Goal: Information Seeking & Learning: Understand process/instructions

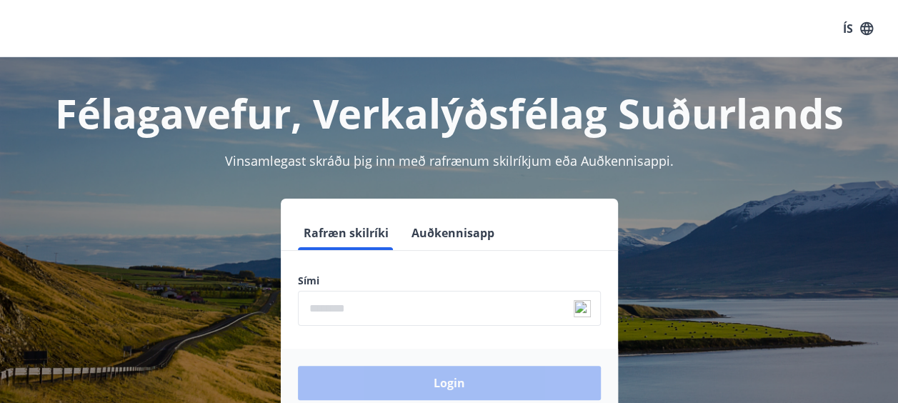
scroll to position [143, 0]
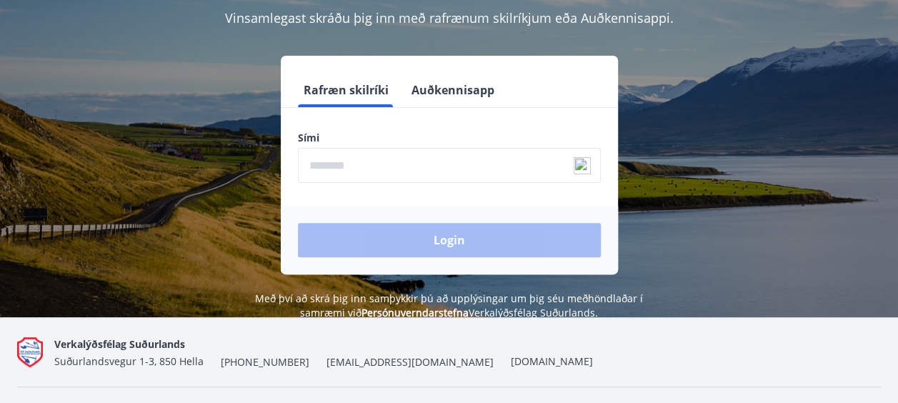
click at [417, 161] on input "phone" at bounding box center [449, 165] width 303 height 35
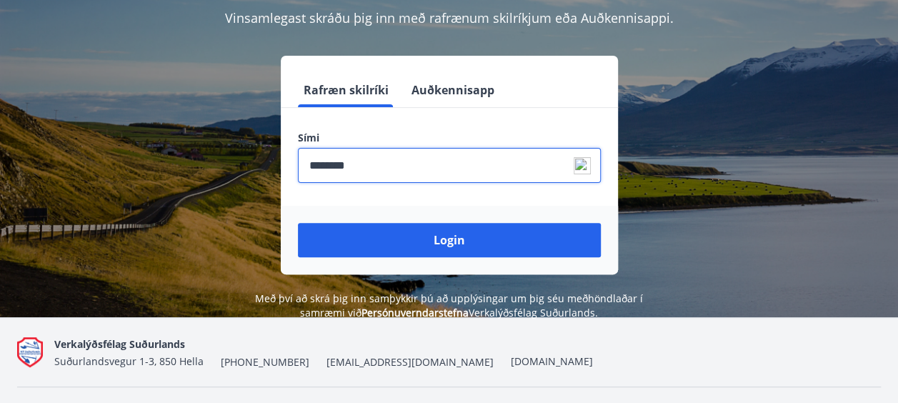
type input "********"
click at [298, 223] on button "Login" at bounding box center [449, 240] width 303 height 34
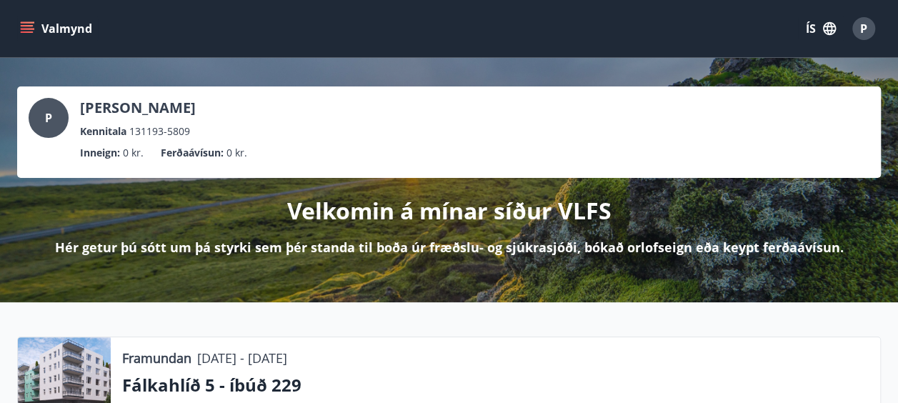
click at [818, 24] on button "ÍS" at bounding box center [821, 29] width 46 height 26
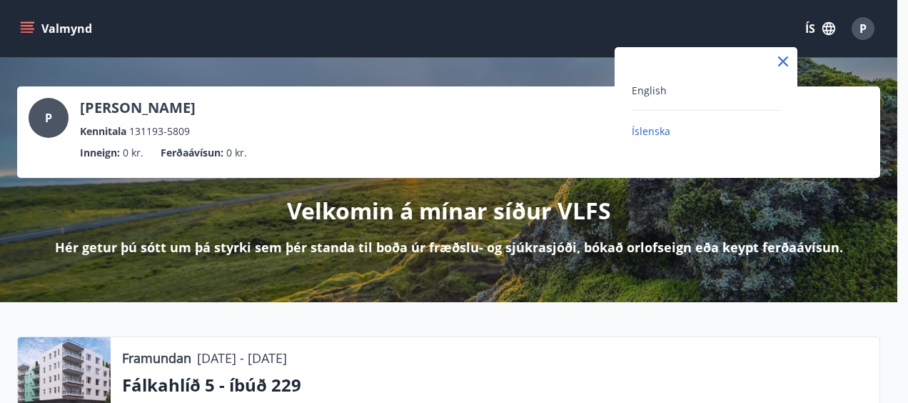
click at [643, 80] on div "English Íslenska" at bounding box center [706, 101] width 183 height 109
click at [641, 86] on span "English" at bounding box center [649, 91] width 35 height 14
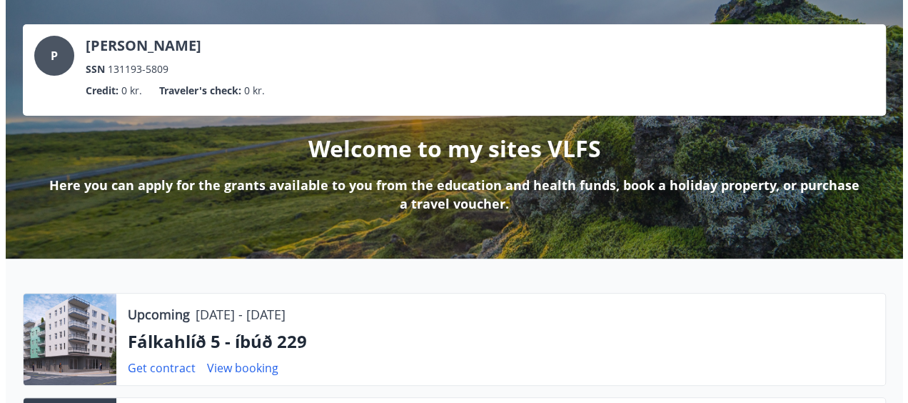
scroll to position [214, 0]
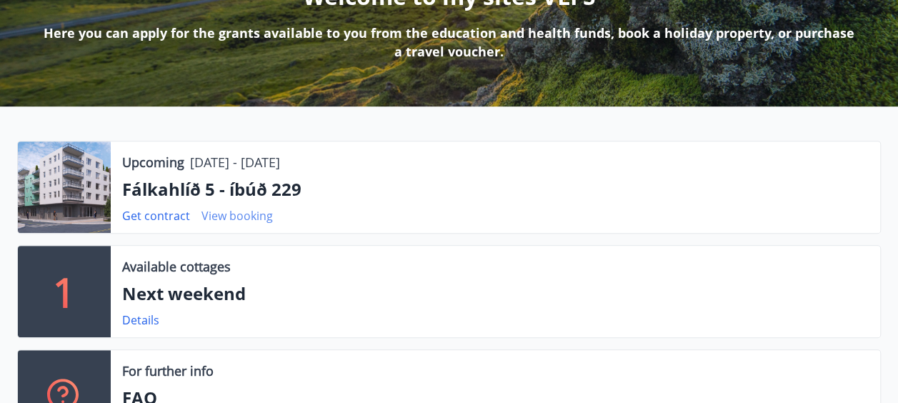
click at [224, 218] on link "View booking" at bounding box center [236, 216] width 71 height 16
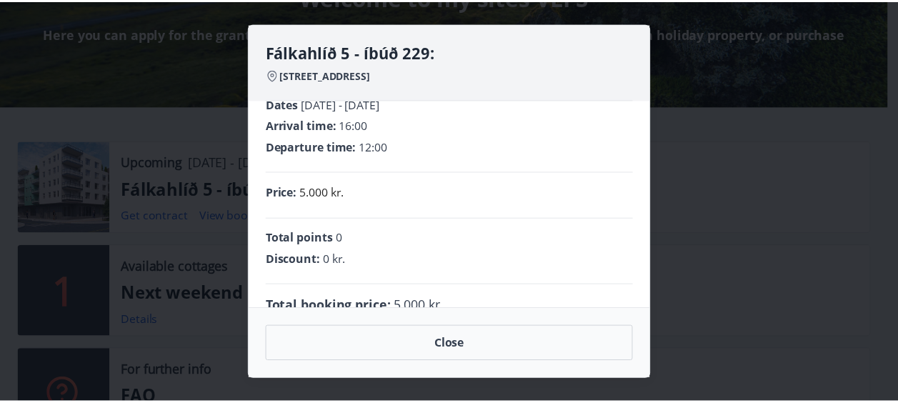
scroll to position [0, 0]
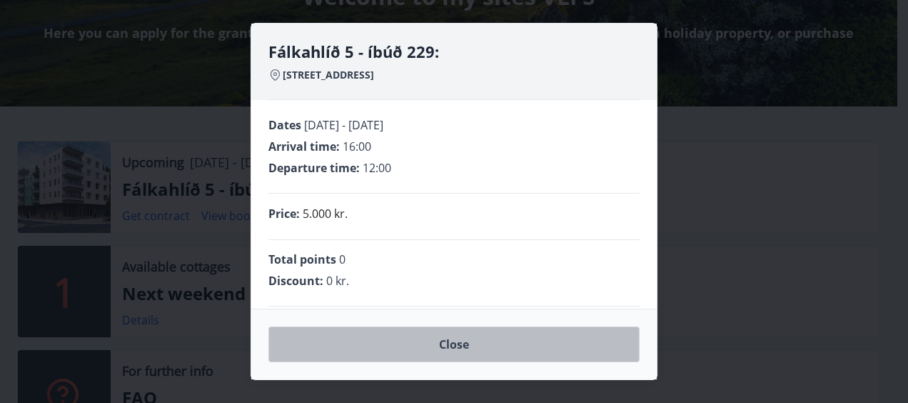
click at [468, 340] on button "Close" at bounding box center [453, 344] width 371 height 36
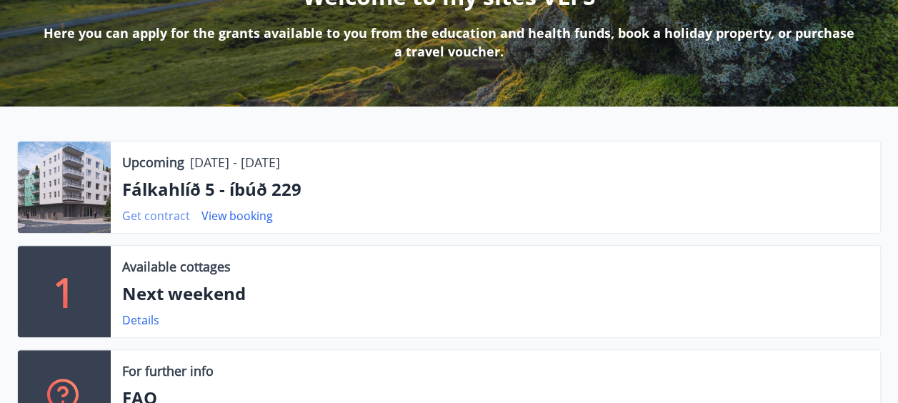
click at [152, 210] on link "Get contract" at bounding box center [156, 216] width 68 height 16
click at [277, 189] on p "Fálkahlíð 5 - íbúð 229" at bounding box center [495, 189] width 746 height 24
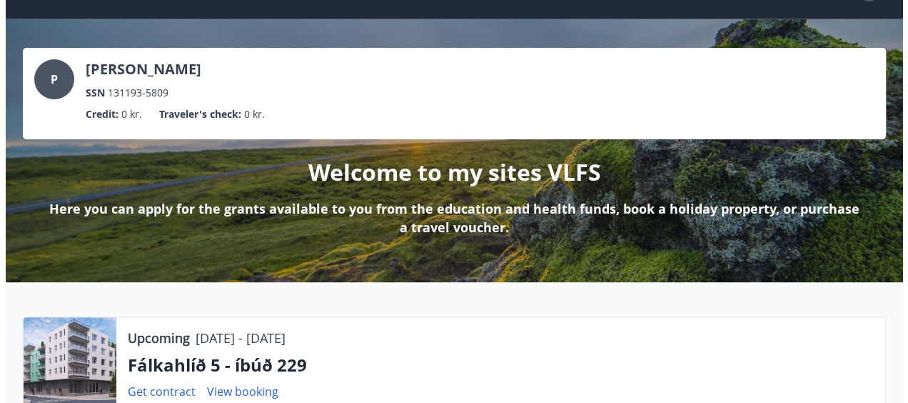
scroll to position [71, 0]
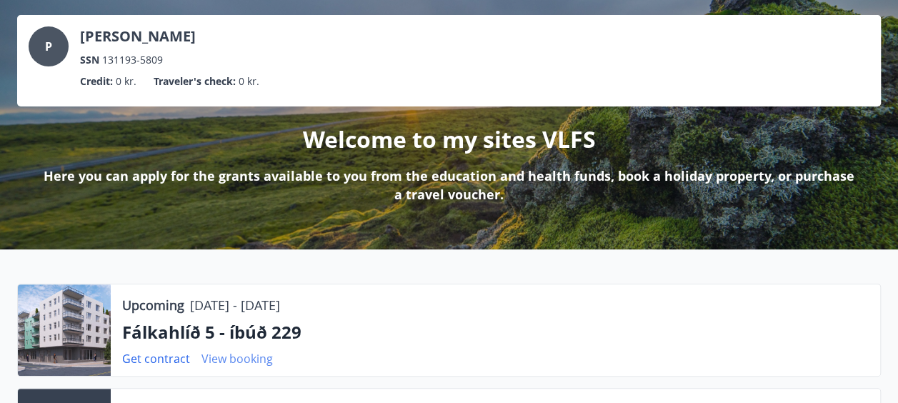
click at [248, 360] on link "View booking" at bounding box center [236, 359] width 71 height 16
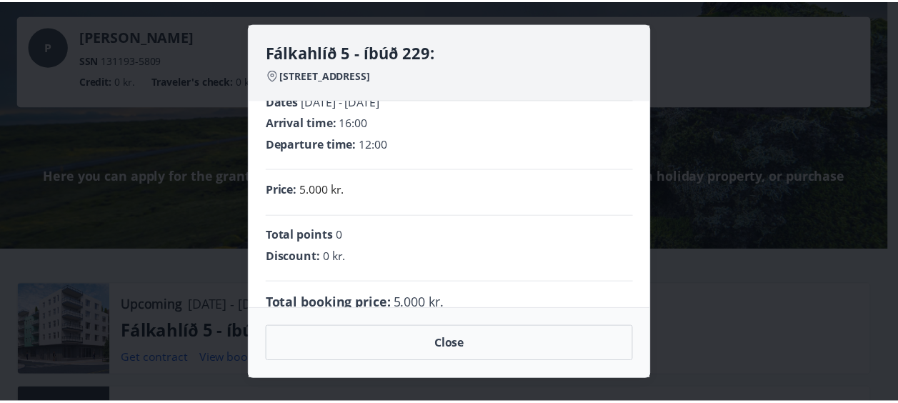
scroll to position [0, 0]
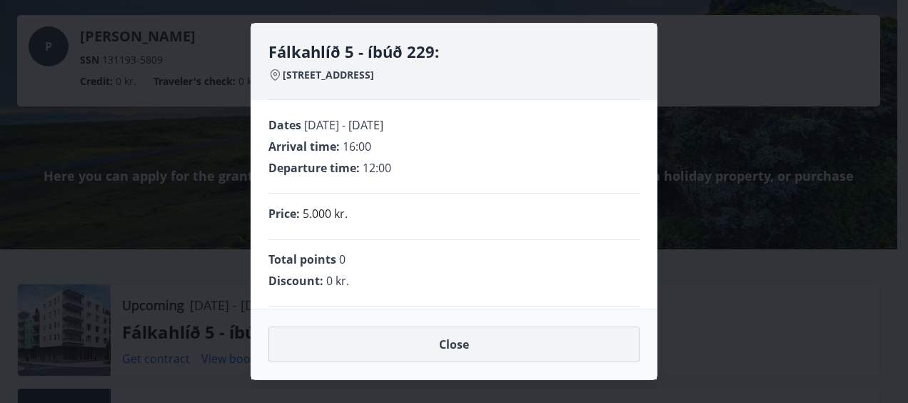
click at [446, 343] on button "Close" at bounding box center [453, 344] width 371 height 36
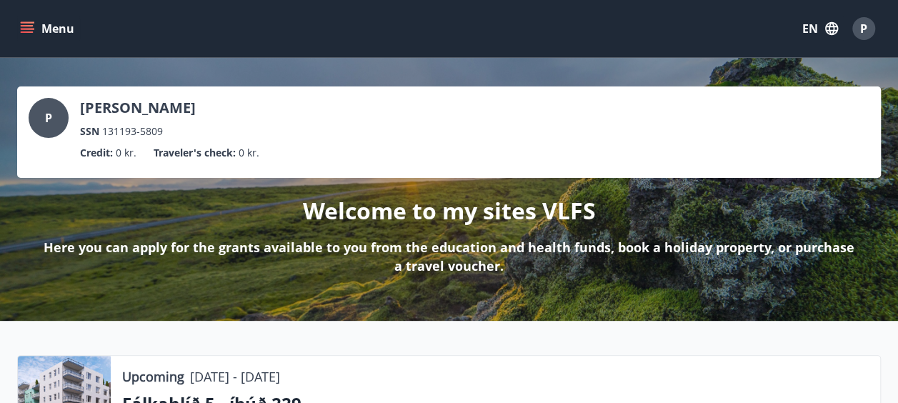
drag, startPoint x: 880, startPoint y: 27, endPoint x: 871, endPoint y: 29, distance: 8.7
click at [878, 27] on div "Menu EN P" at bounding box center [449, 28] width 898 height 57
click at [870, 29] on div "P" at bounding box center [863, 28] width 23 height 23
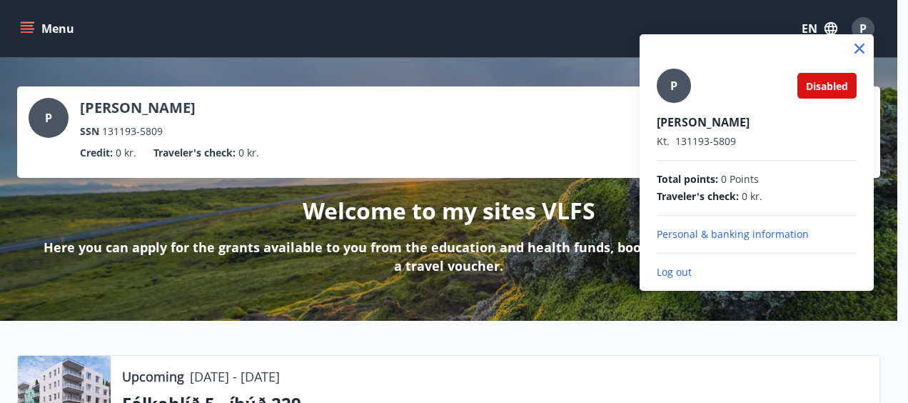
click at [36, 43] on div at bounding box center [454, 201] width 908 height 403
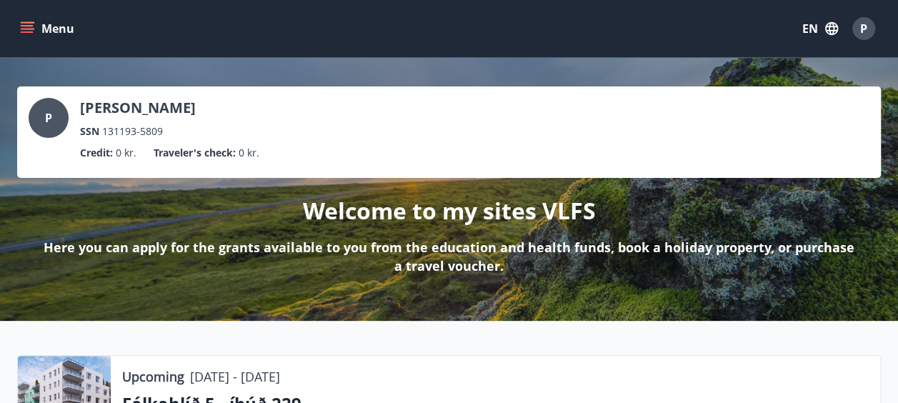
click at [34, 36] on button "Menu" at bounding box center [48, 29] width 63 height 26
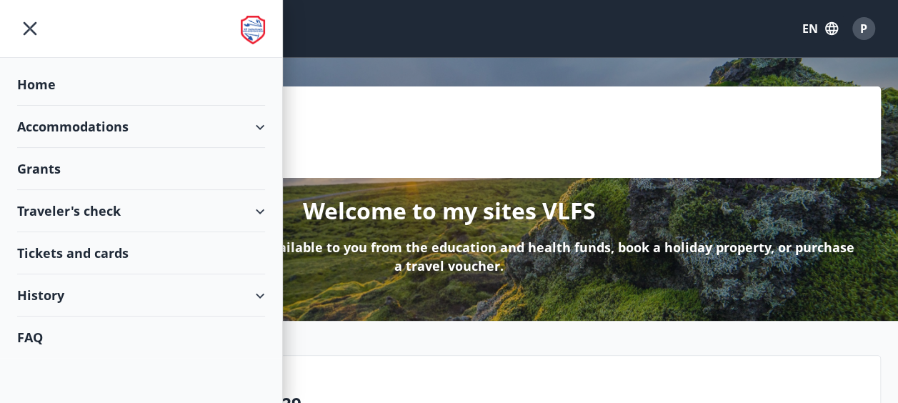
click at [857, 26] on div "P" at bounding box center [863, 28] width 23 height 23
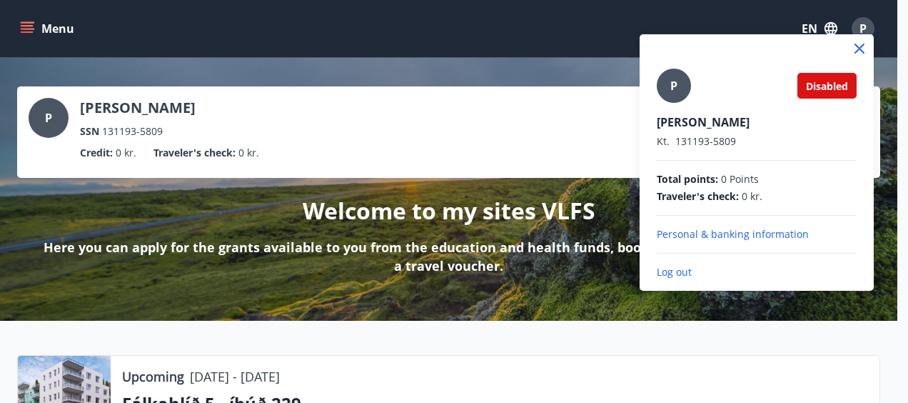
click at [715, 238] on p "Personal & banking information" at bounding box center [757, 234] width 200 height 14
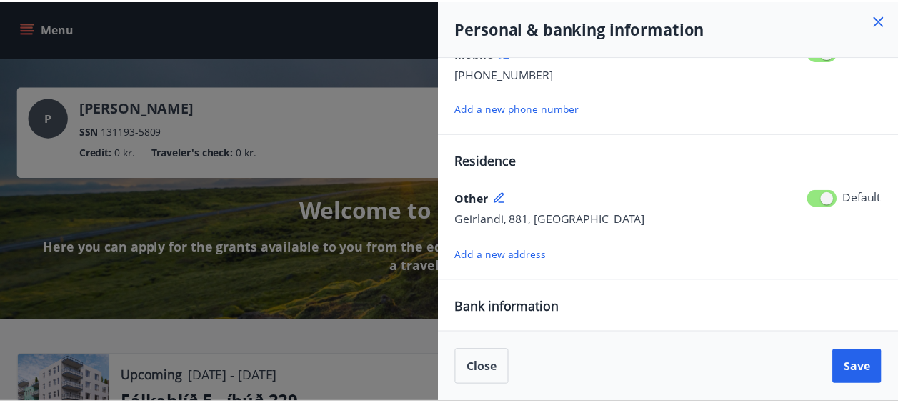
scroll to position [254, 0]
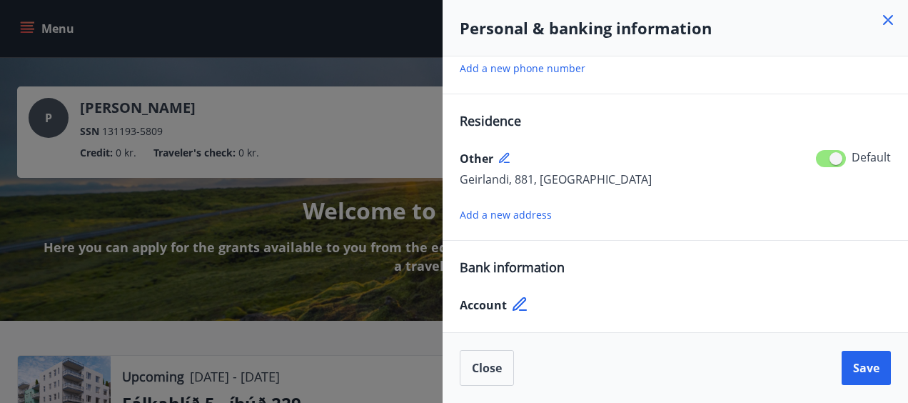
click at [333, 280] on div at bounding box center [454, 201] width 908 height 403
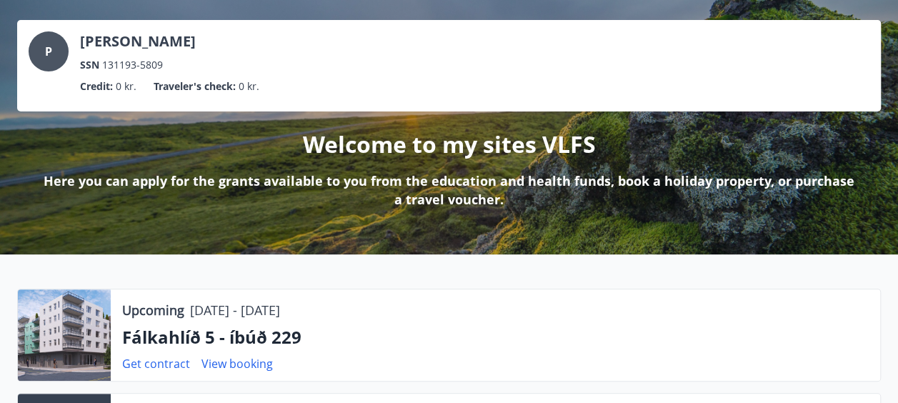
scroll to position [143, 0]
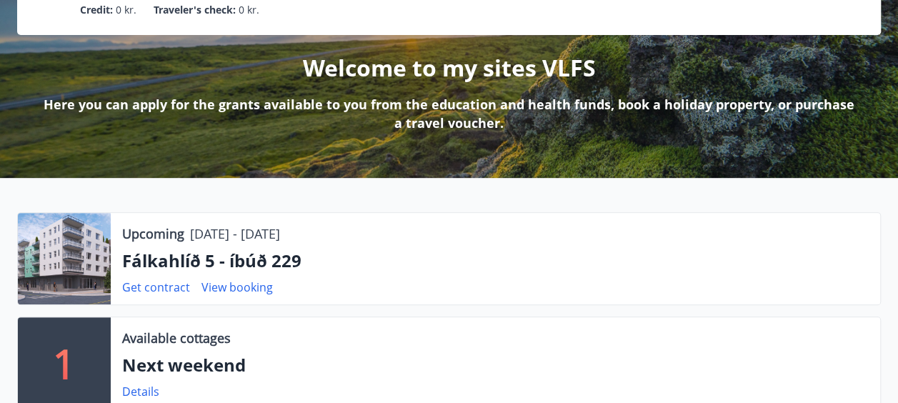
click at [232, 254] on p "Fálkahlíð 5 - íbúð 229" at bounding box center [495, 260] width 746 height 24
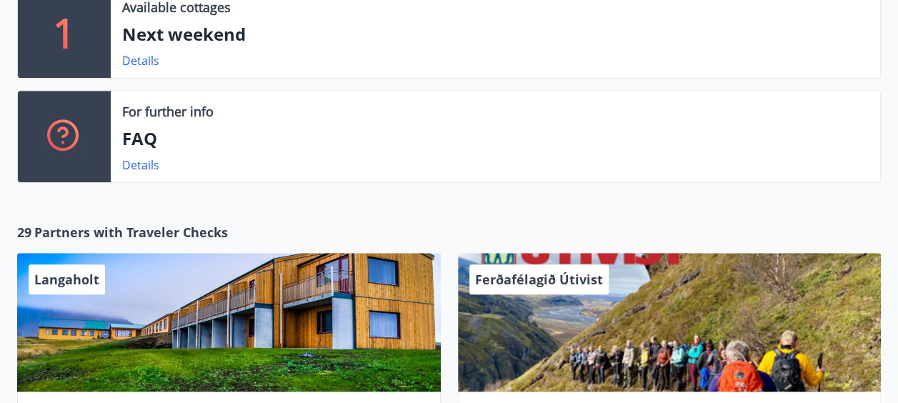
scroll to position [357, 0]
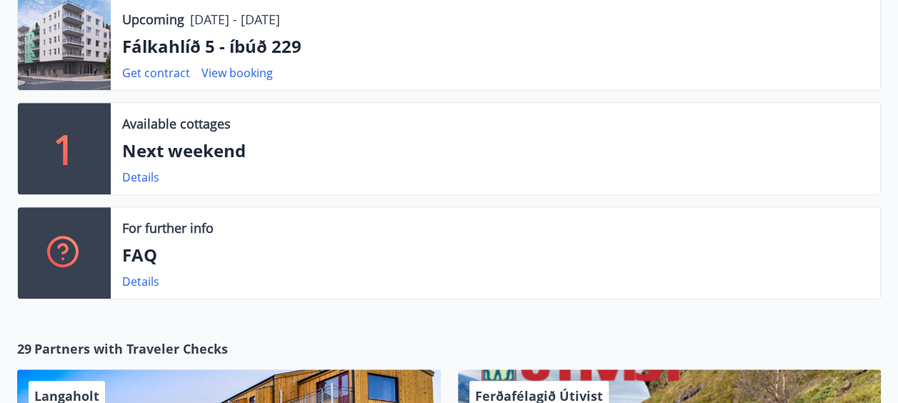
click at [144, 271] on div "For further info FAQ Details" at bounding box center [495, 252] width 769 height 91
click at [146, 276] on link "Details" at bounding box center [140, 281] width 37 height 16
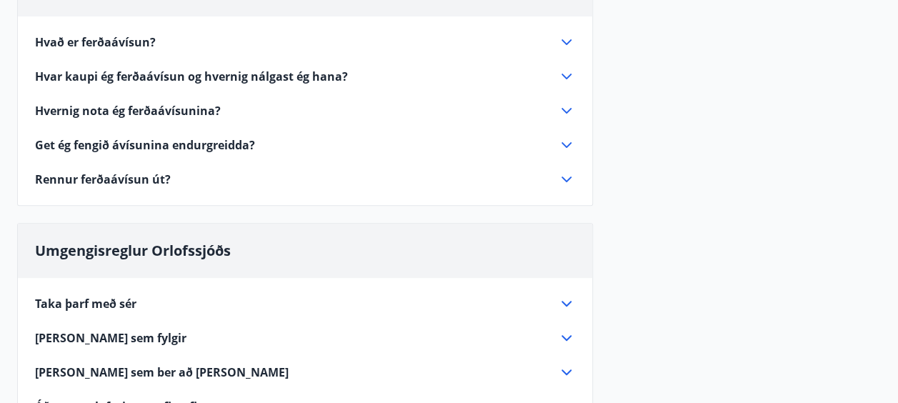
scroll to position [71, 0]
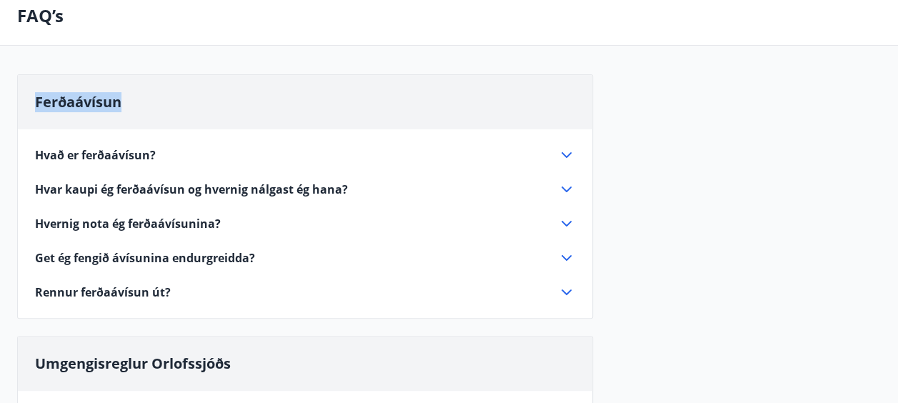
drag, startPoint x: 35, startPoint y: 99, endPoint x: 121, endPoint y: 101, distance: 86.4
click at [121, 101] on span "Ferðaávísun" at bounding box center [78, 101] width 86 height 19
copy span "Ferðaávísun"
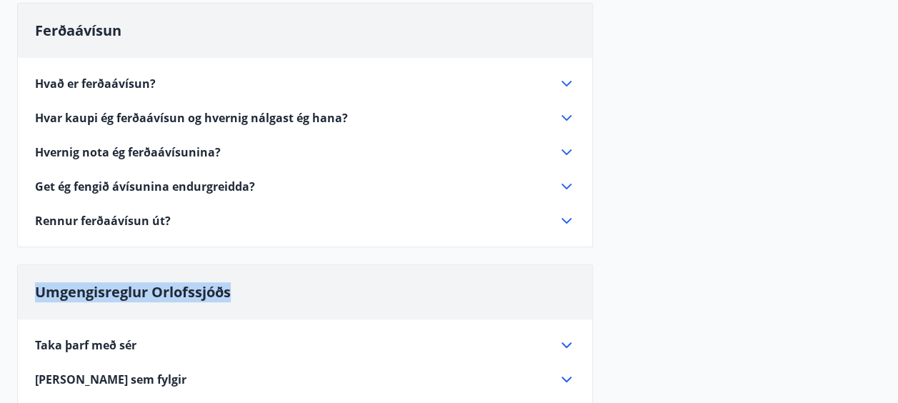
drag, startPoint x: 36, startPoint y: 297, endPoint x: 234, endPoint y: 287, distance: 198.0
click at [234, 287] on div "Umgengisreglur Orlofssjóðs" at bounding box center [305, 292] width 574 height 54
copy span "Umgengisreglur Orlofssjóðs"
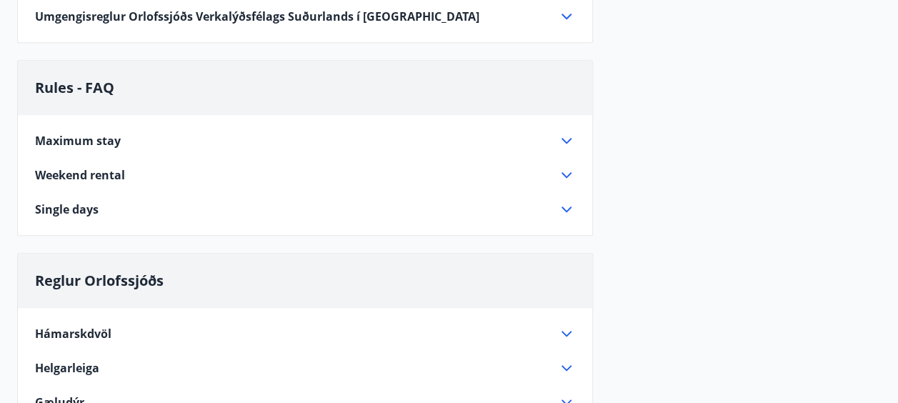
scroll to position [714, 0]
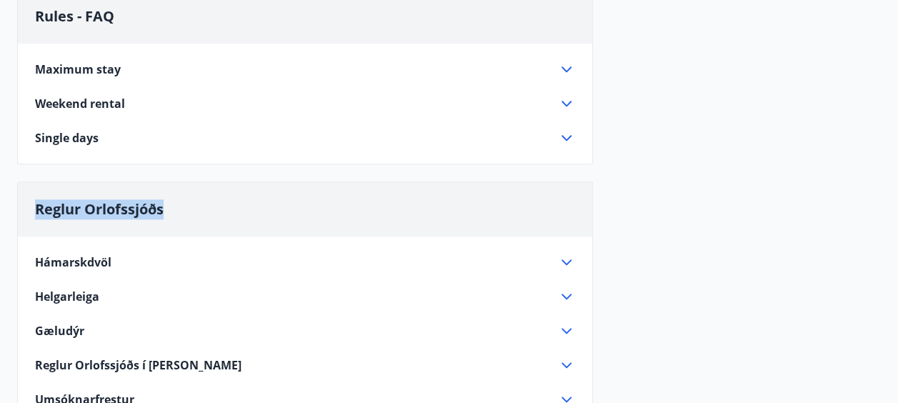
drag, startPoint x: 34, startPoint y: 206, endPoint x: 168, endPoint y: 194, distance: 134.0
click at [168, 194] on div "Reglur Orlofssjóðs" at bounding box center [305, 209] width 574 height 54
copy span "Reglur Orlofssjóðs"
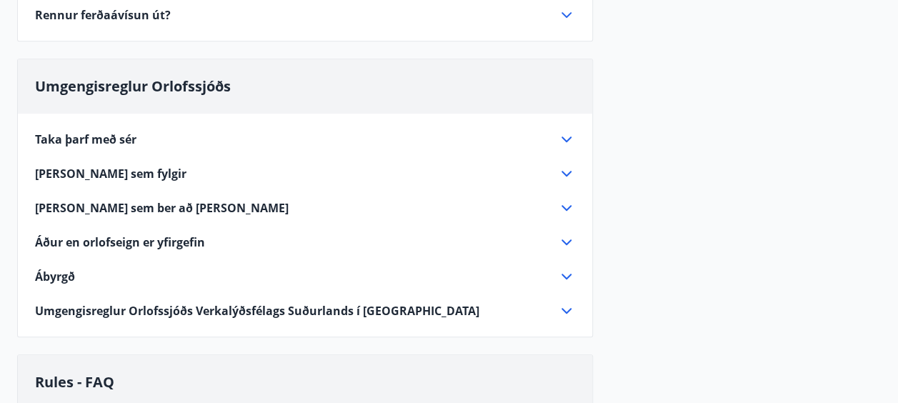
scroll to position [134, 0]
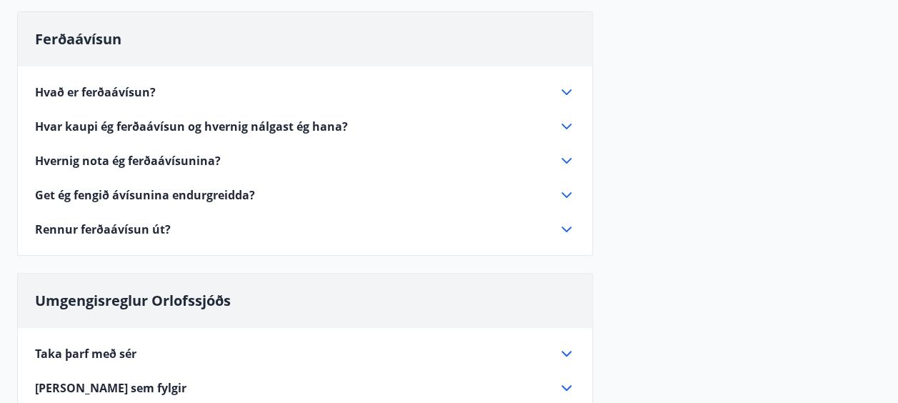
click at [38, 90] on span "Hvað er ferðaávísun?" at bounding box center [95, 92] width 121 height 16
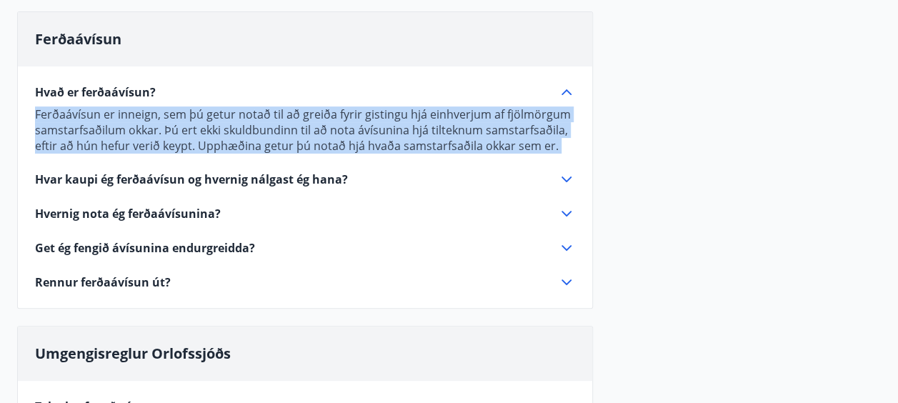
drag, startPoint x: 36, startPoint y: 112, endPoint x: 548, endPoint y: 153, distance: 513.6
click at [548, 153] on div "Hvað er ferðaávísun? Ferðaávísun er inneign, sem þú getur notað til að greiða f…" at bounding box center [305, 178] width 574 height 224
copy div "Loremipsumd si ametcon, adi el seddo eiusm tem in utlabo etdol magnaali eni adm…"
click at [42, 179] on span "Hvar kaupi ég ferðaávísun og hvernig nálgast ég hana?" at bounding box center [191, 179] width 313 height 16
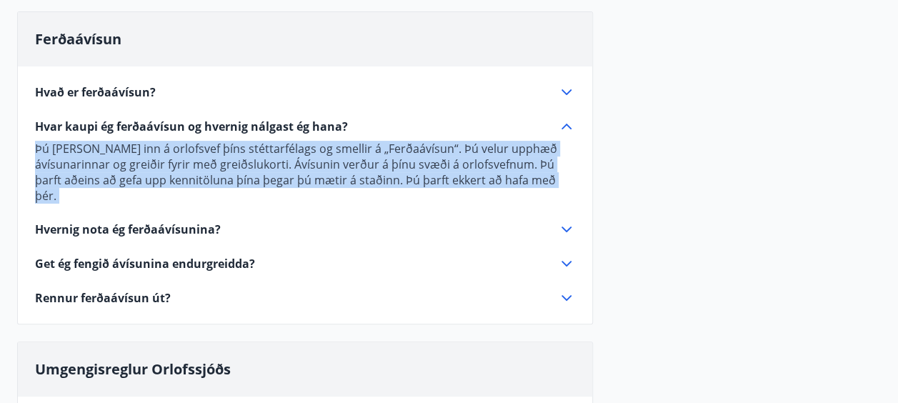
copy div "Loremipsumd si ametcon, adi el seddo eiusm tem in utlabo etdol magnaali eni adm…"
click at [85, 203] on div "Hvað er ferðaávísun? Ferðaávísun er inneign, sem þú getur notað til að greiða f…" at bounding box center [305, 186] width 574 height 240
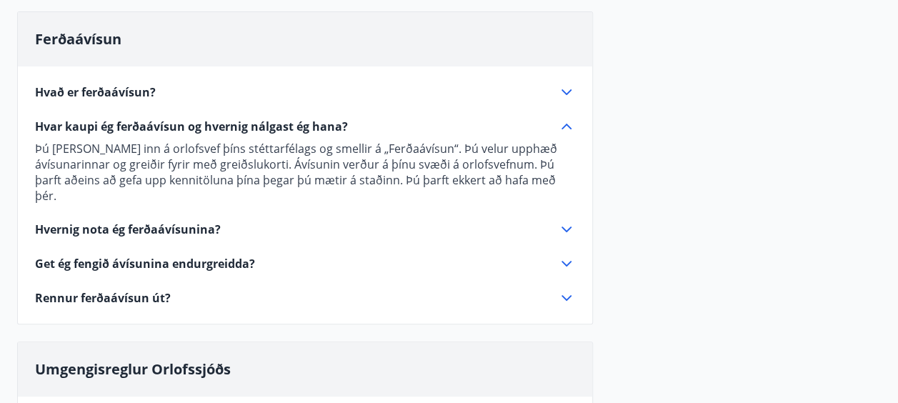
click at [84, 221] on span "Hvernig nota ég ferðaávísunina?" at bounding box center [128, 229] width 186 height 16
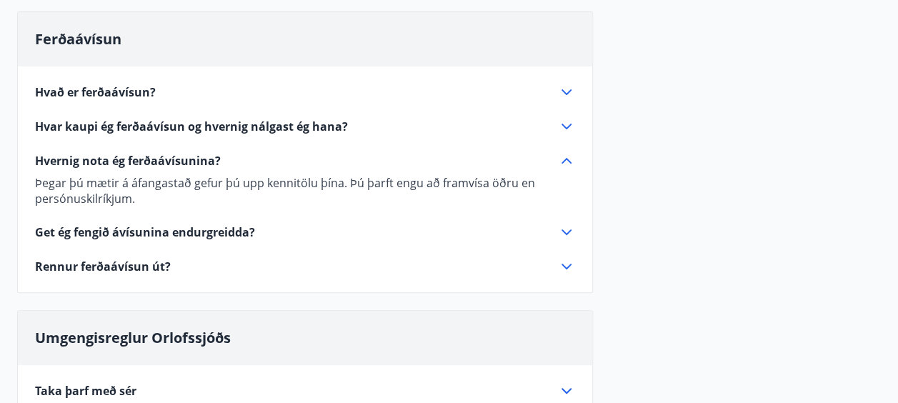
click at [79, 184] on p "Þegar þú mætir á áfangastað gefur þú upp kennitölu þína. Þú þarft engu að framv…" at bounding box center [305, 190] width 540 height 31
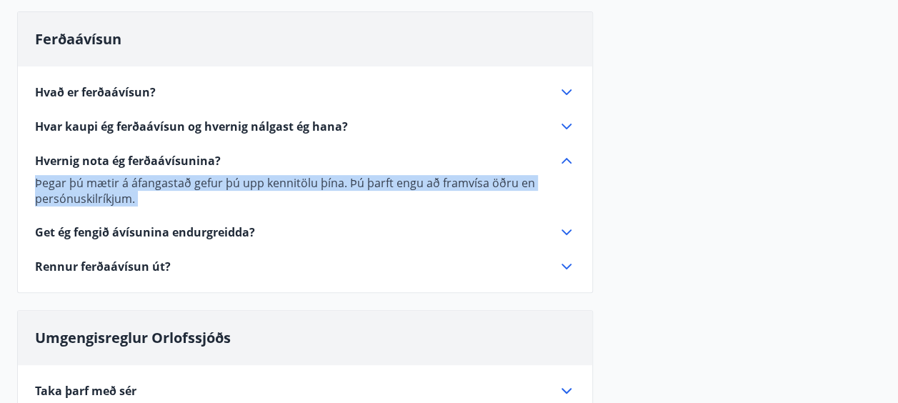
click at [79, 184] on p "Þegar þú mætir á áfangastað gefur þú upp kennitölu þína. Þú þarft engu að framv…" at bounding box center [305, 190] width 540 height 31
copy div "Þegar þú mætir á áfangastað gefur þú upp kennitölu þína. Þú þarft engu að framv…"
click at [157, 228] on span "Get ég fengið ávísunina endurgreidda?" at bounding box center [145, 232] width 220 height 16
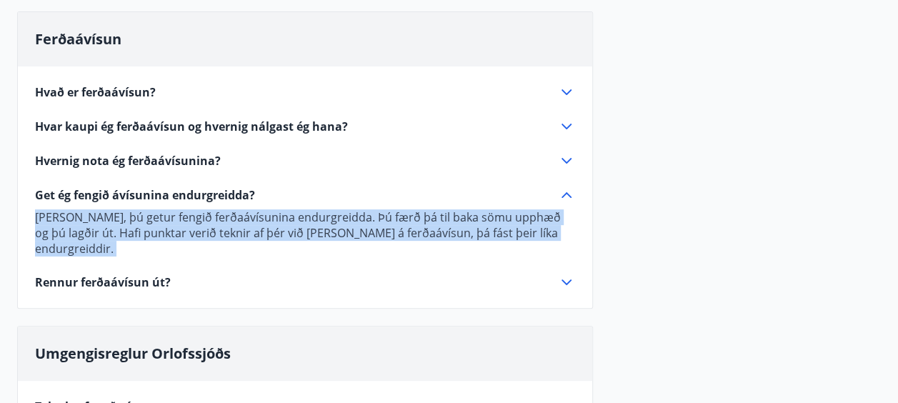
copy div "Þegar þú mætir á áfangastað gefur þú upp kennitölu þína. Þú þarft engu að framv…"
click at [120, 274] on span "Rennur ferðaávísun út?" at bounding box center [103, 282] width 136 height 16
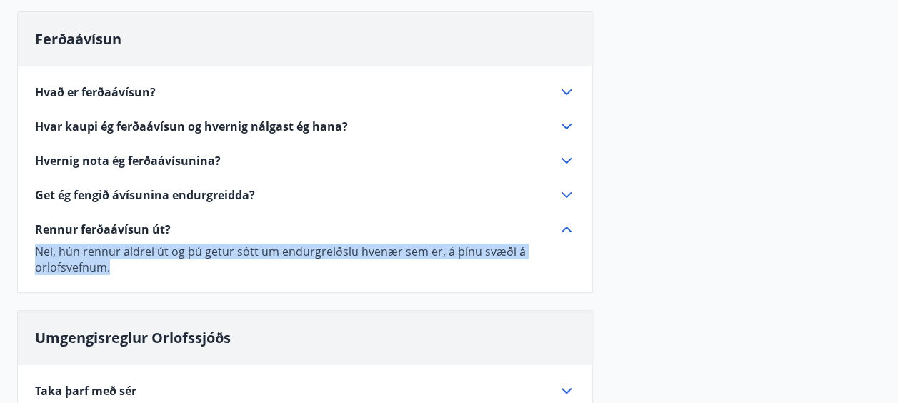
copy div "Þegar þú mætir á áfangastað gefur þú upp kennitölu þína. Þú þarft engu að framv…"
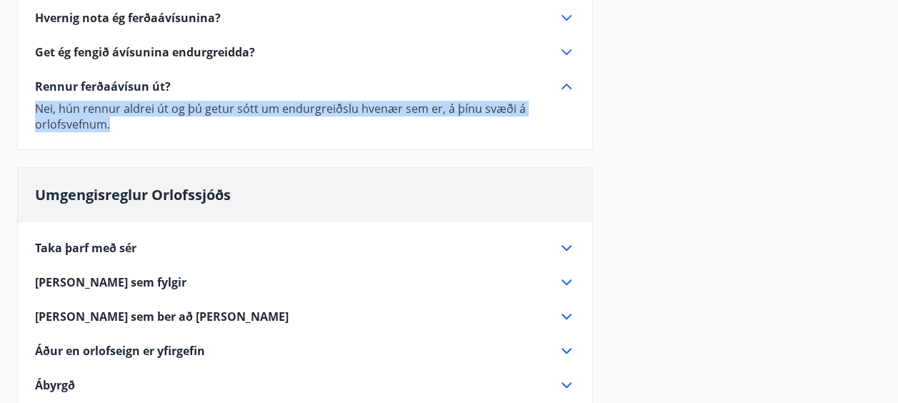
scroll to position [0, 0]
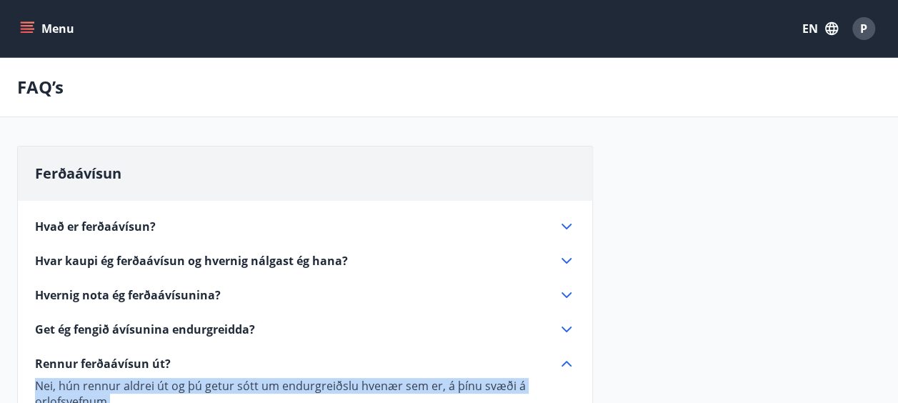
click at [865, 26] on span "P" at bounding box center [863, 29] width 7 height 16
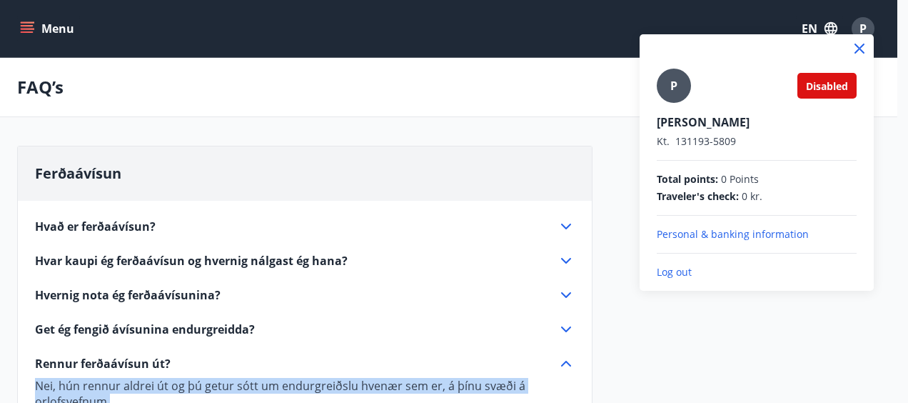
click at [668, 100] on div "P" at bounding box center [674, 86] width 34 height 34
click at [668, 105] on input "P" at bounding box center [754, 112] width 194 height 15
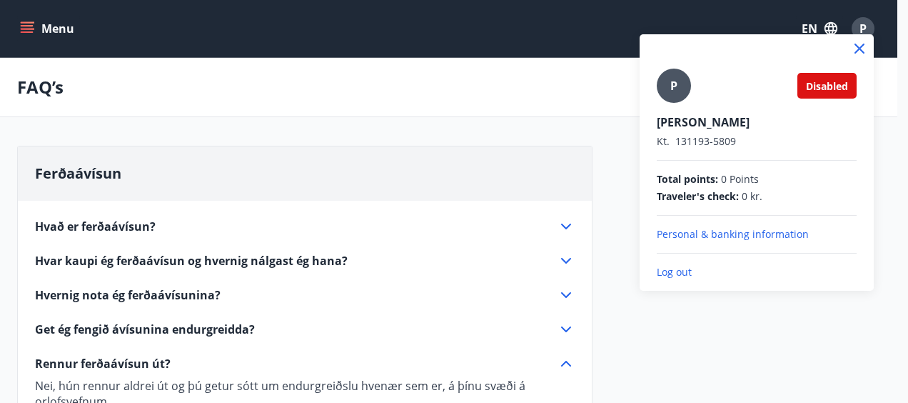
click at [718, 179] on div "Total points : 0 Points" at bounding box center [757, 179] width 200 height 14
click at [717, 196] on span "Traveler's check :" at bounding box center [698, 196] width 82 height 14
click at [55, 23] on div at bounding box center [454, 201] width 908 height 403
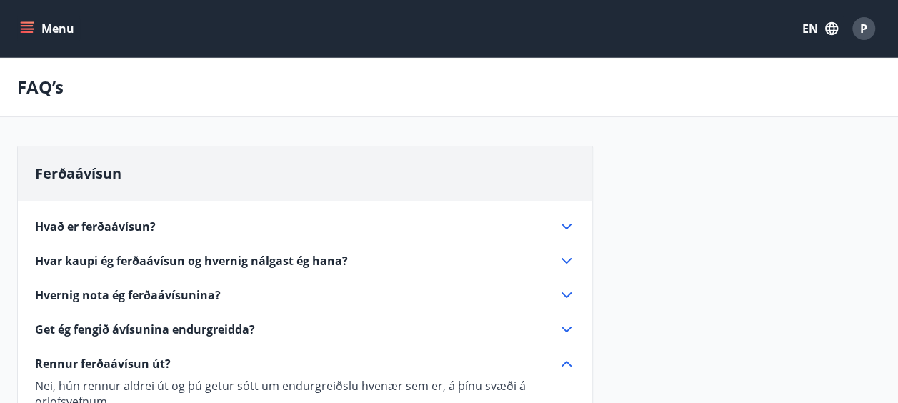
click at [30, 24] on icon "menu" at bounding box center [27, 28] width 14 height 14
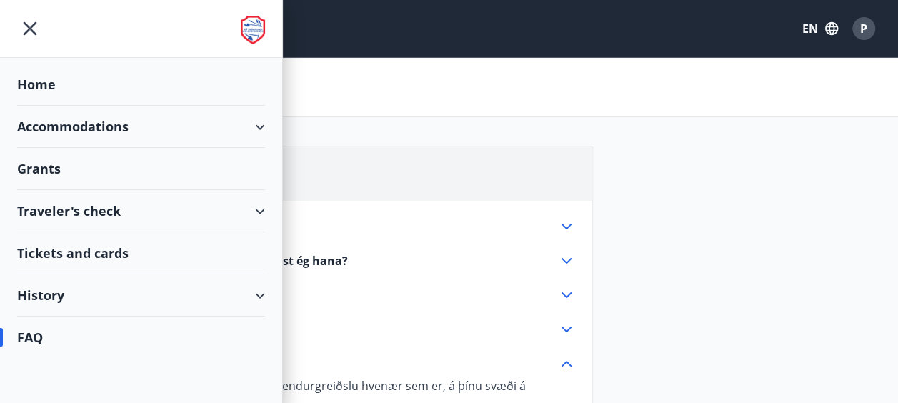
click at [51, 125] on div "Accommodations" at bounding box center [141, 127] width 248 height 42
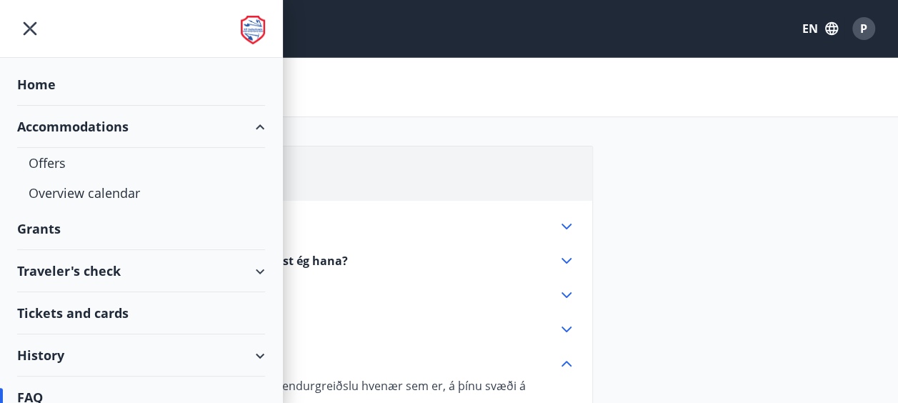
scroll to position [13, 0]
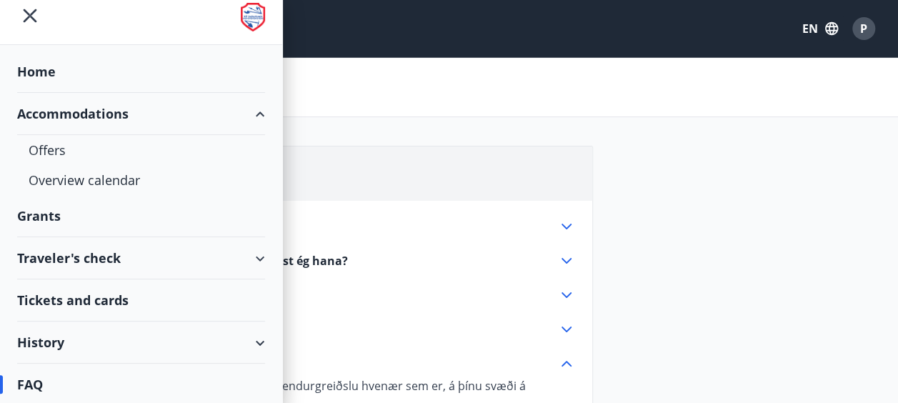
click at [95, 247] on div "Traveler's check" at bounding box center [141, 258] width 248 height 42
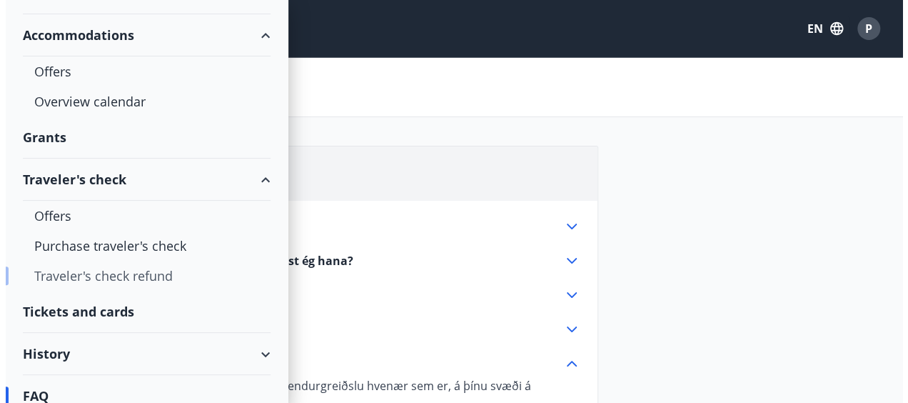
scroll to position [103, 0]
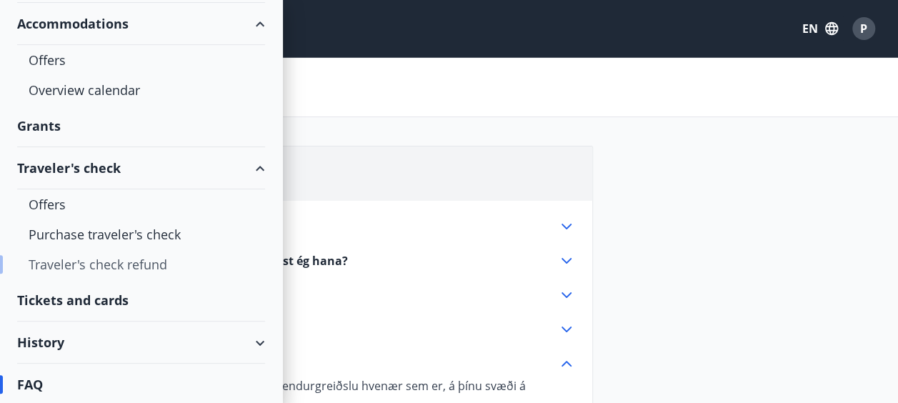
click at [132, 264] on div "Traveler's check refund" at bounding box center [141, 264] width 225 height 30
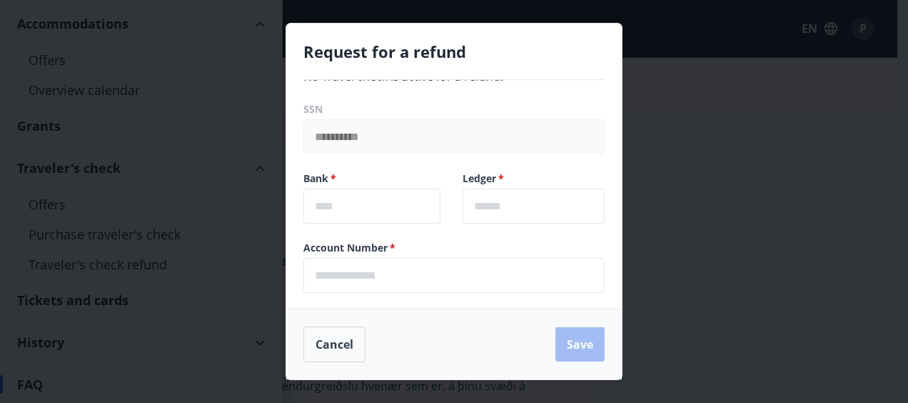
scroll to position [0, 0]
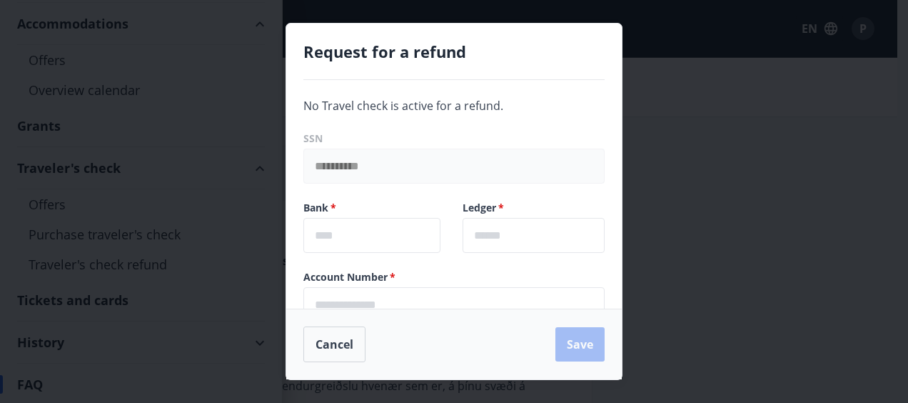
click at [363, 233] on input "text" at bounding box center [371, 235] width 137 height 35
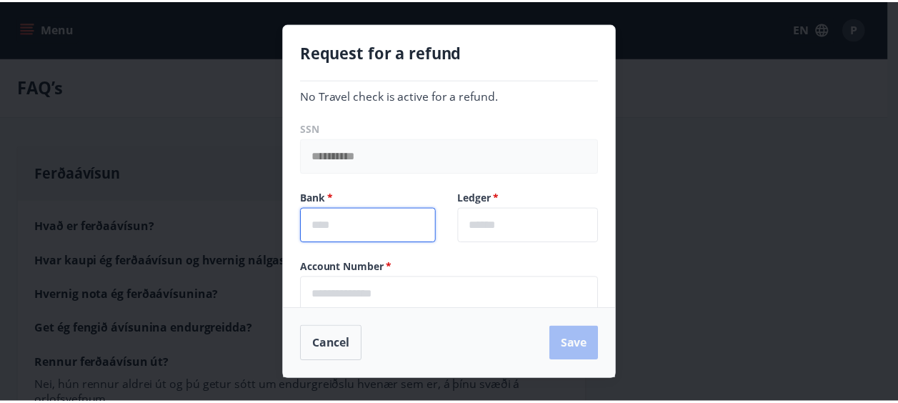
scroll to position [29, 0]
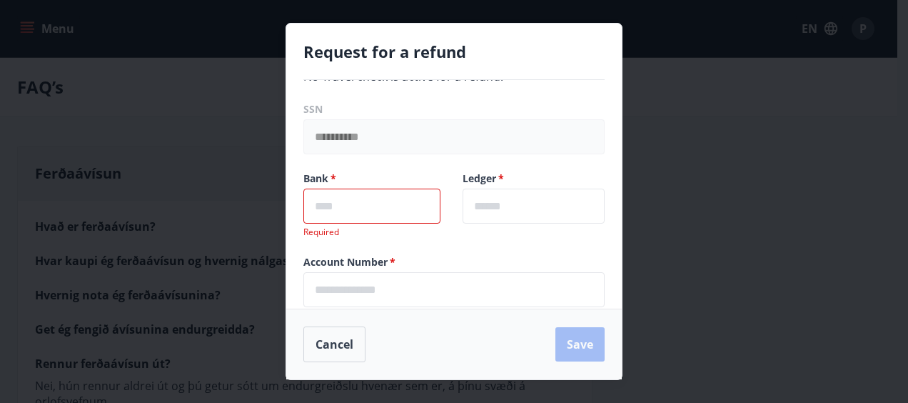
click at [152, 288] on div "**********" at bounding box center [454, 201] width 908 height 403
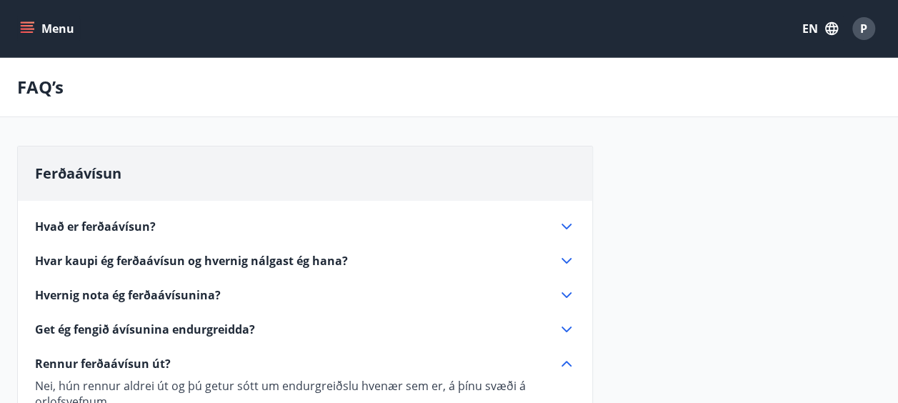
click at [37, 21] on button "Menu" at bounding box center [48, 29] width 63 height 26
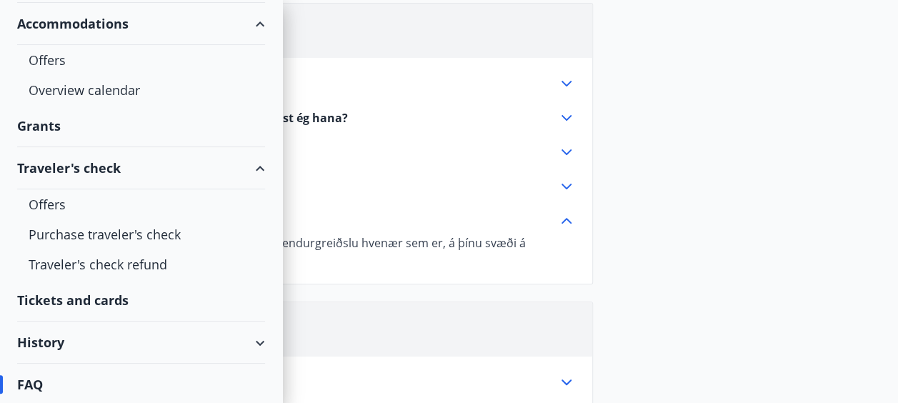
scroll to position [0, 0]
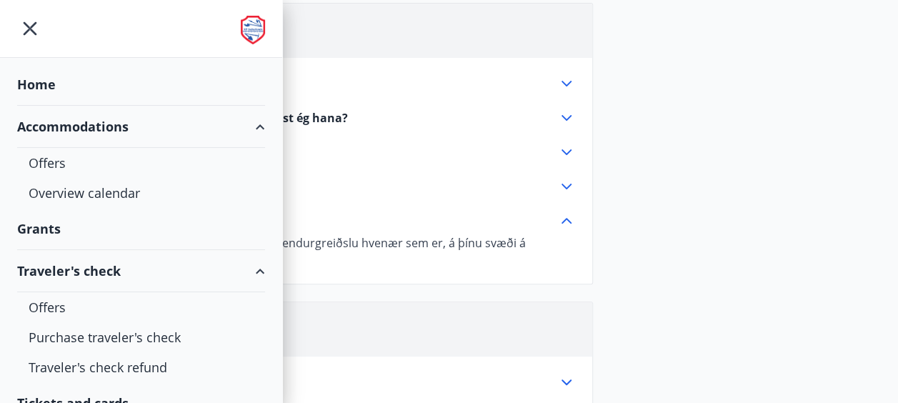
click at [61, 74] on div "Home" at bounding box center [141, 85] width 248 height 42
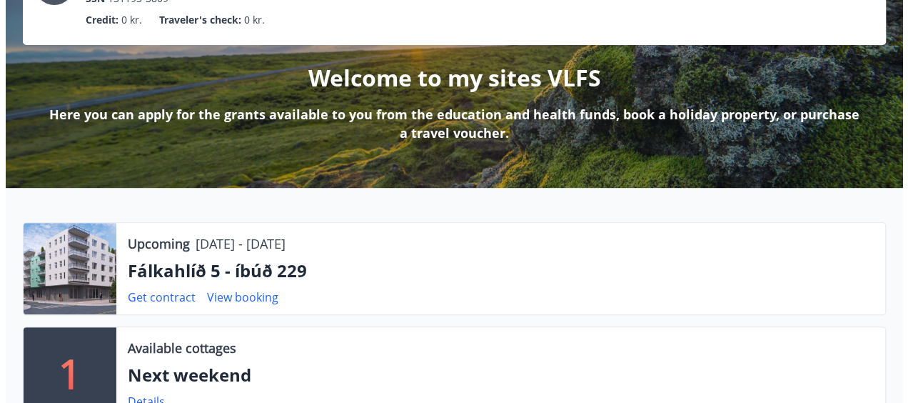
scroll to position [110, 0]
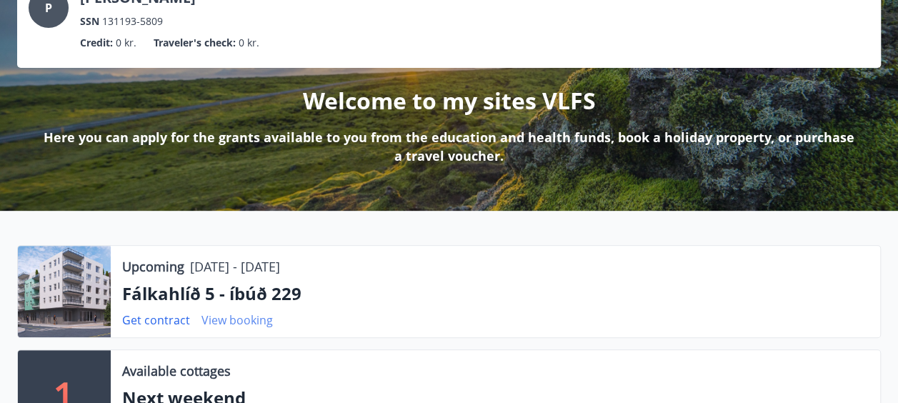
click at [243, 321] on link "View booking" at bounding box center [236, 320] width 71 height 16
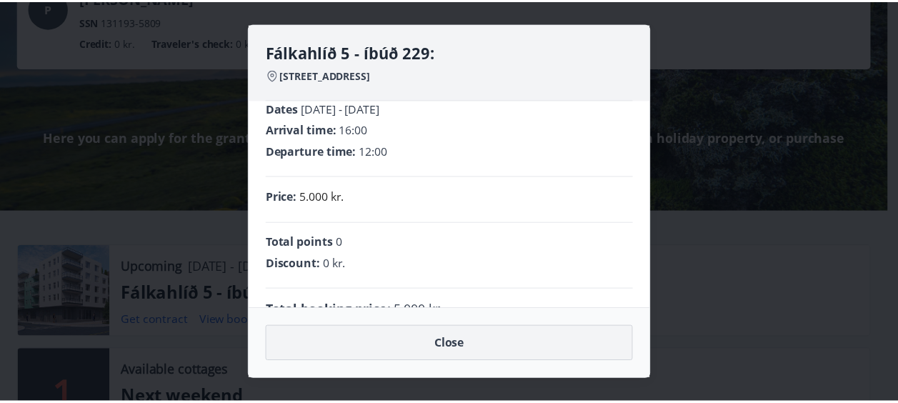
scroll to position [0, 0]
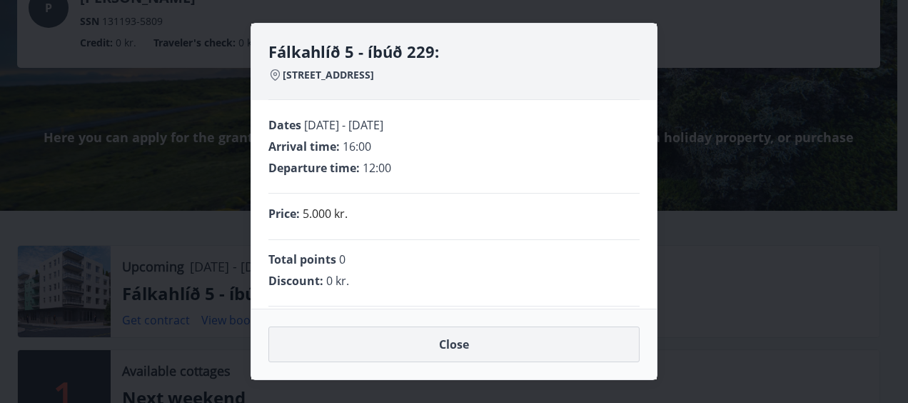
click at [432, 349] on button "Close" at bounding box center [453, 344] width 371 height 36
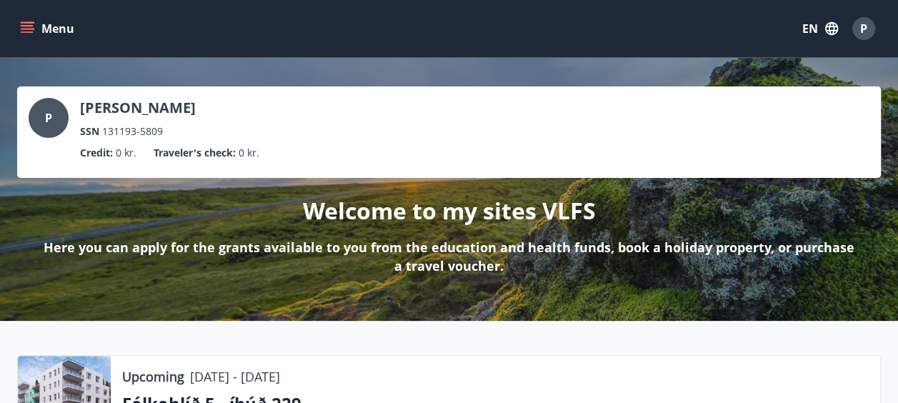
click at [36, 23] on button "Menu" at bounding box center [48, 29] width 63 height 26
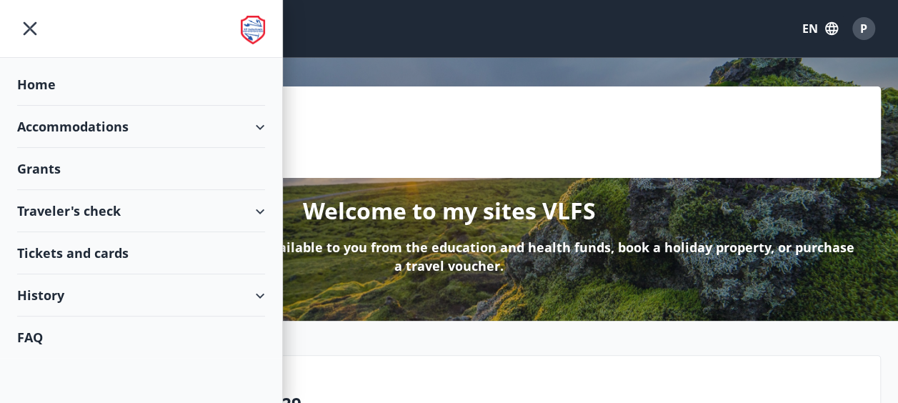
click at [485, 169] on div "P [PERSON_NAME] SSN 131193-5809 Credit : 0 kr. Traveler's check : 0 kr." at bounding box center [448, 131] width 863 height 91
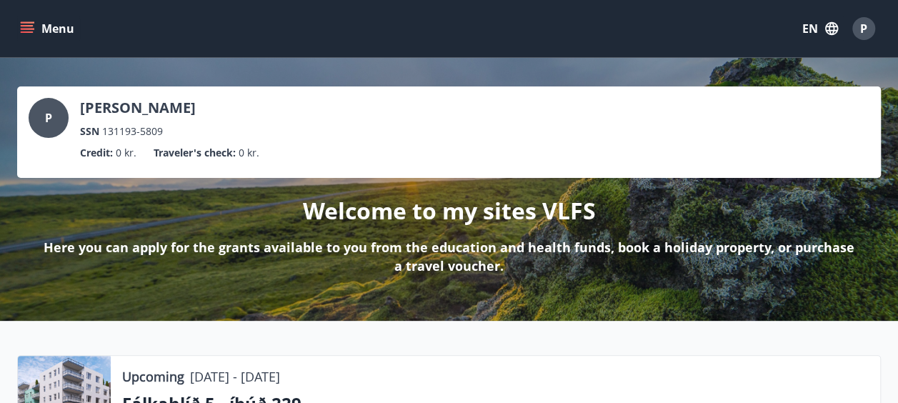
click at [61, 121] on div "P" at bounding box center [49, 118] width 40 height 40
click at [74, 107] on div "P [PERSON_NAME] SSN 131193-5809" at bounding box center [449, 118] width 840 height 41
click at [42, 124] on div "P" at bounding box center [49, 118] width 40 height 40
click at [44, 124] on div "P" at bounding box center [49, 118] width 40 height 40
click at [45, 124] on span "P" at bounding box center [48, 118] width 7 height 16
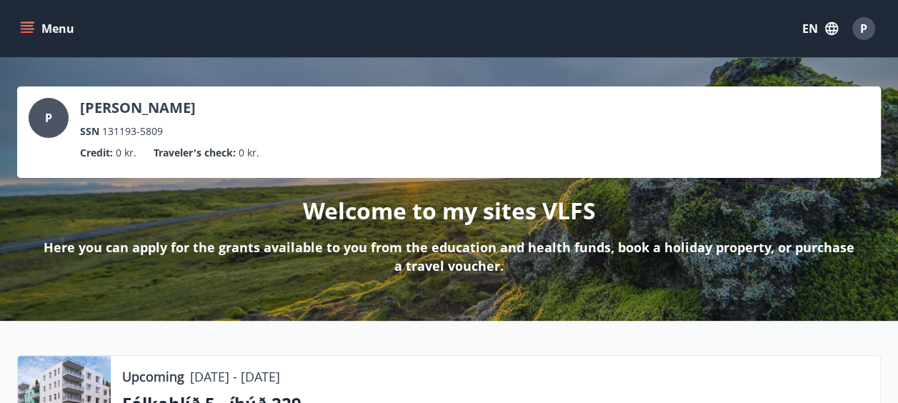
click at [94, 103] on p "[PERSON_NAME]" at bounding box center [138, 108] width 116 height 20
click at [27, 31] on icon "menu" at bounding box center [27, 31] width 13 height 1
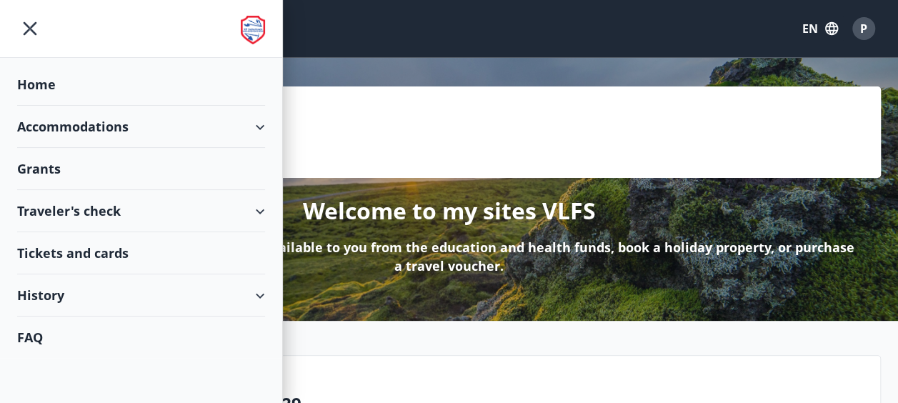
click at [109, 211] on div "Traveler's check" at bounding box center [141, 211] width 248 height 42
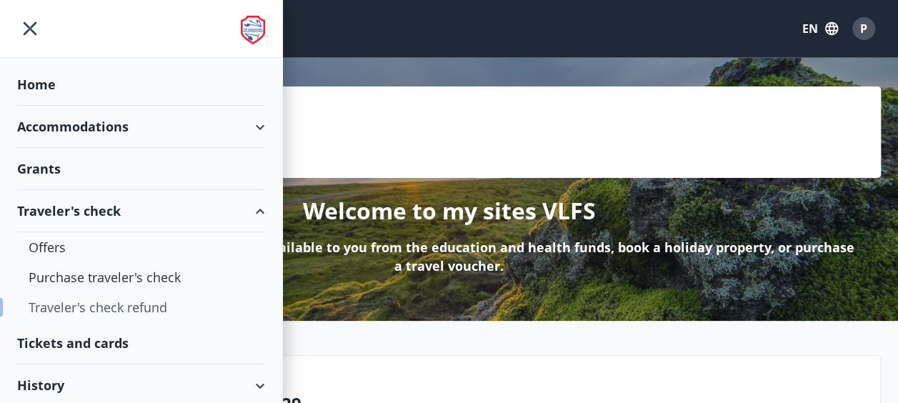
click at [110, 303] on div "Traveler's check refund" at bounding box center [141, 307] width 225 height 30
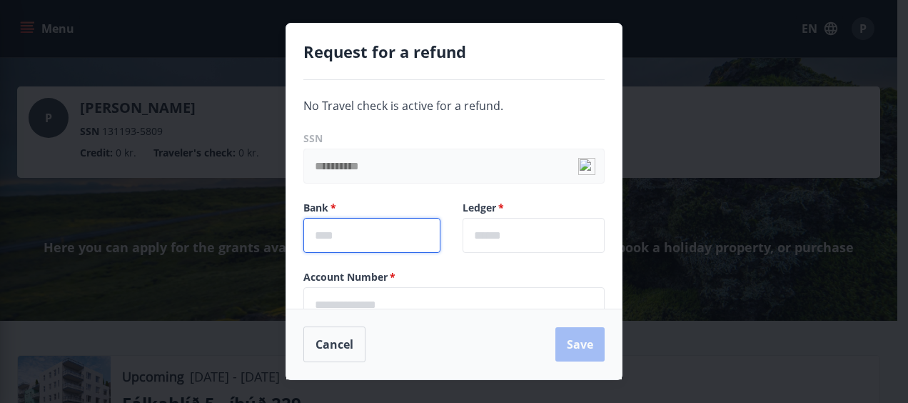
click at [386, 227] on input "text" at bounding box center [371, 235] width 137 height 35
type input "****"
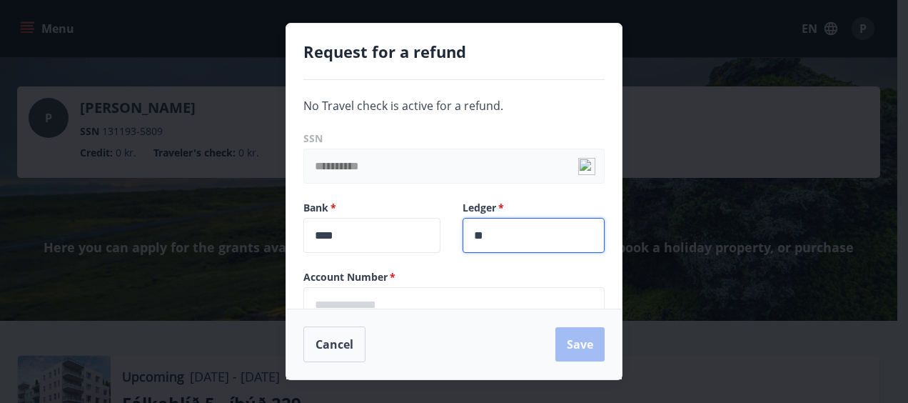
type input "**"
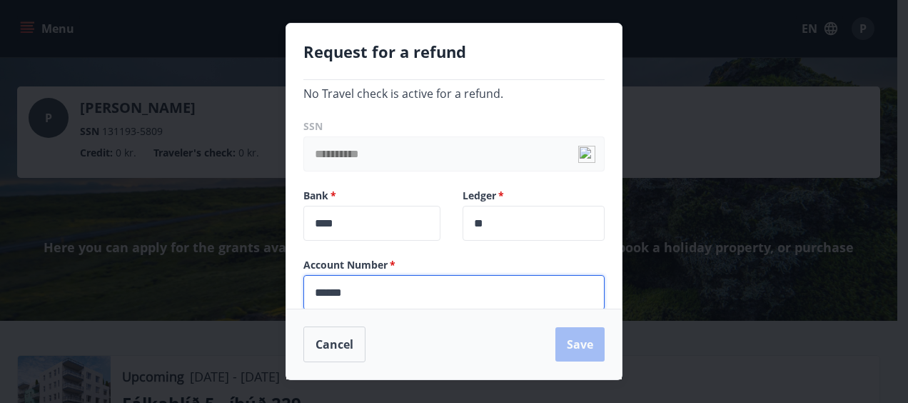
scroll to position [29, 0]
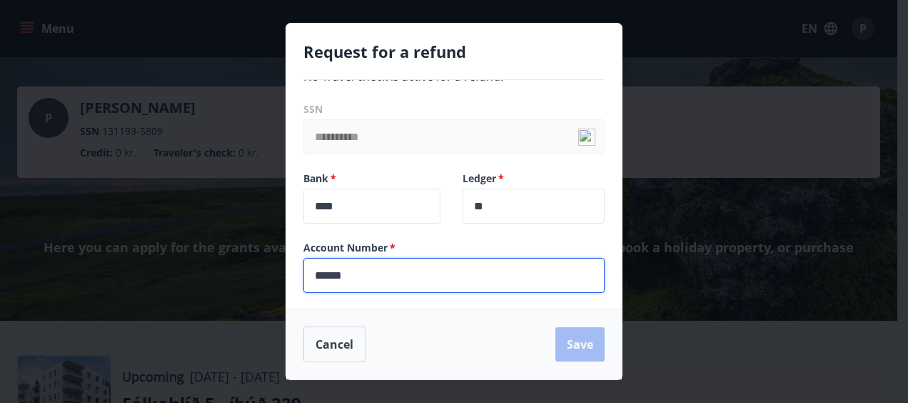
click at [573, 347] on div "Cancel Save" at bounding box center [453, 344] width 301 height 36
click at [446, 264] on input "******" at bounding box center [453, 275] width 301 height 35
click at [311, 272] on input "******" at bounding box center [453, 275] width 301 height 35
click at [366, 198] on input "****" at bounding box center [371, 206] width 137 height 35
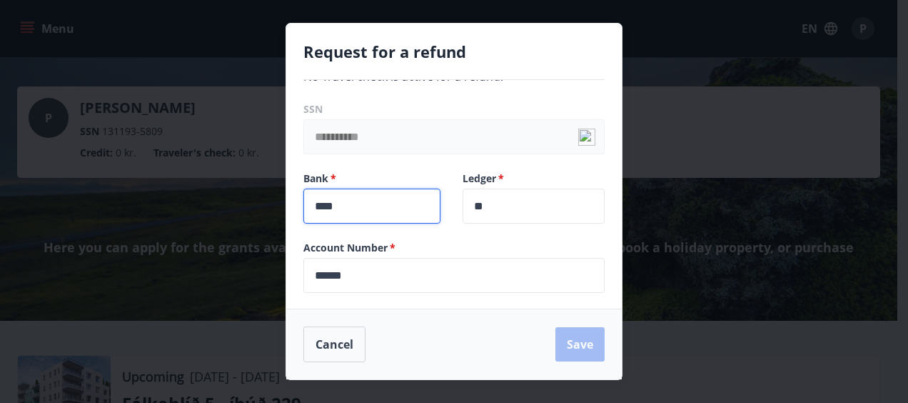
click at [366, 198] on input "****" at bounding box center [371, 206] width 137 height 35
click at [600, 329] on div "Cancel Save" at bounding box center [453, 344] width 301 height 36
click at [597, 331] on div "Cancel Save" at bounding box center [453, 344] width 301 height 36
click at [359, 276] on input "******" at bounding box center [453, 275] width 301 height 35
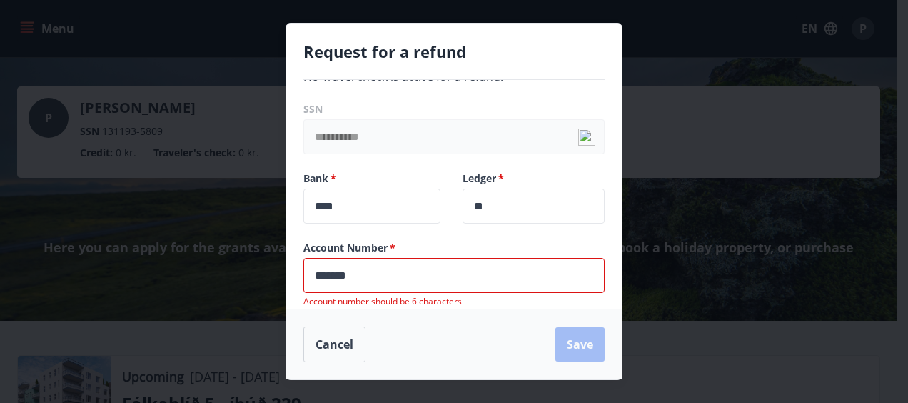
type input "******"
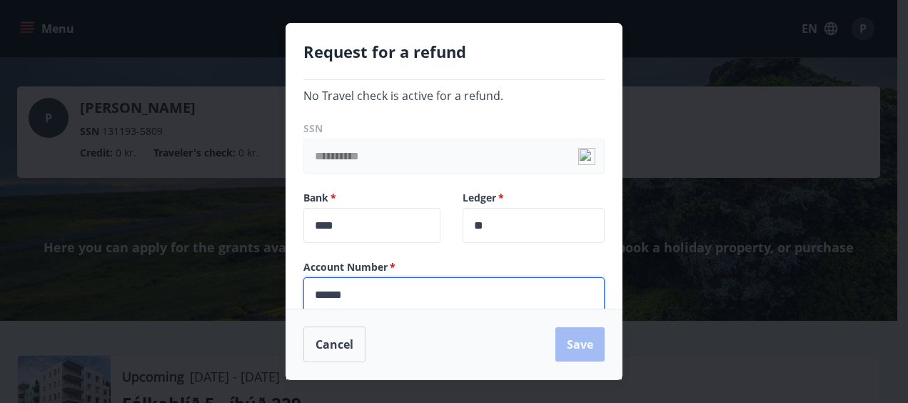
scroll to position [0, 0]
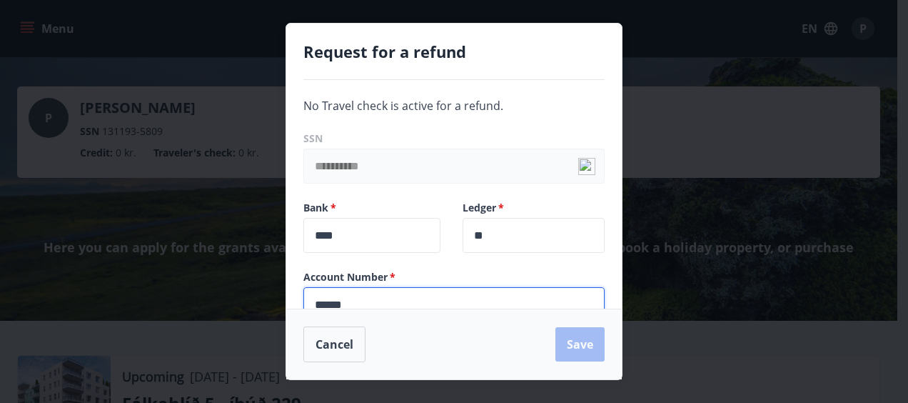
click at [456, 99] on span "No Travel check is active for a refund." at bounding box center [403, 106] width 200 height 16
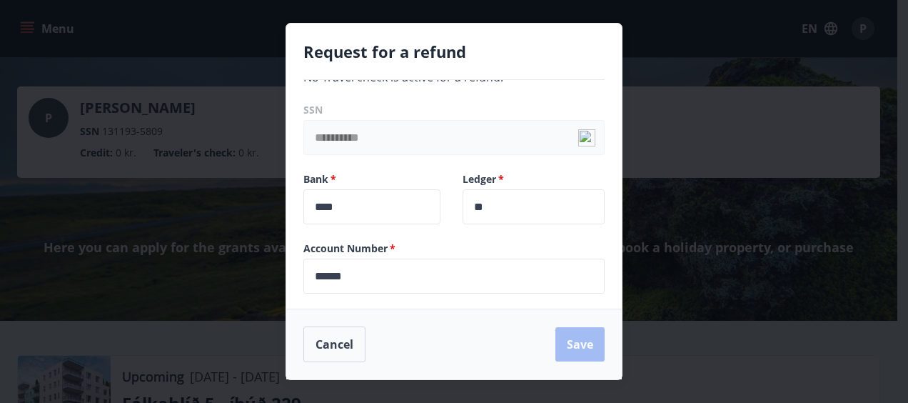
scroll to position [29, 0]
click at [435, 288] on input "******" at bounding box center [453, 275] width 301 height 35
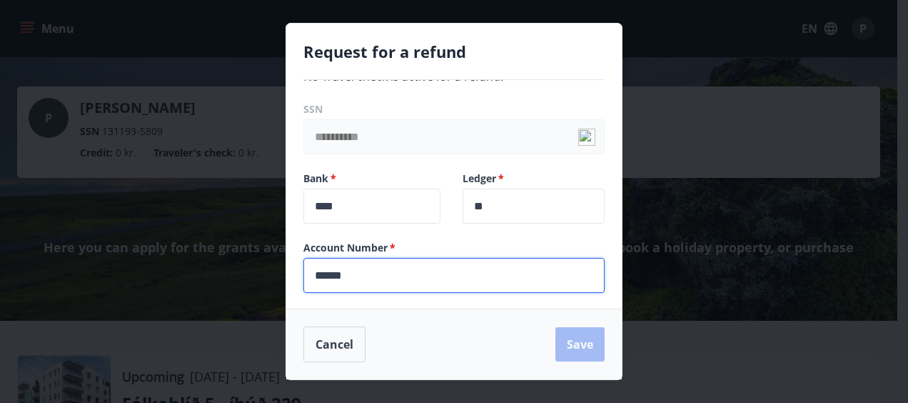
click at [416, 218] on input "****" at bounding box center [371, 206] width 137 height 35
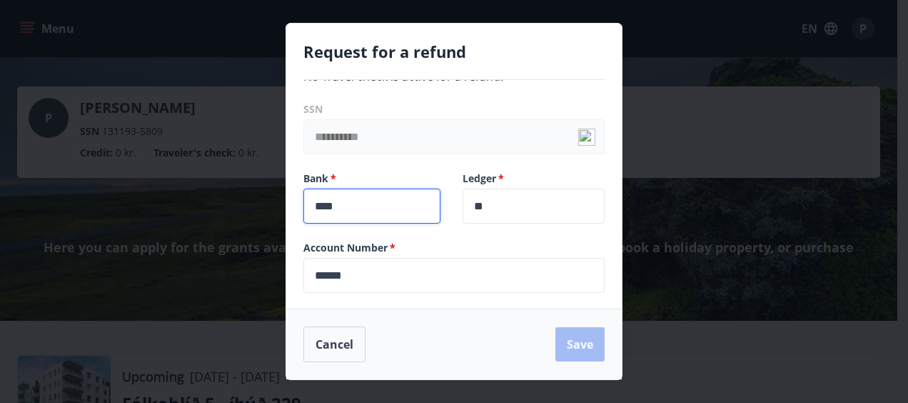
click at [566, 213] on input "**" at bounding box center [534, 206] width 142 height 35
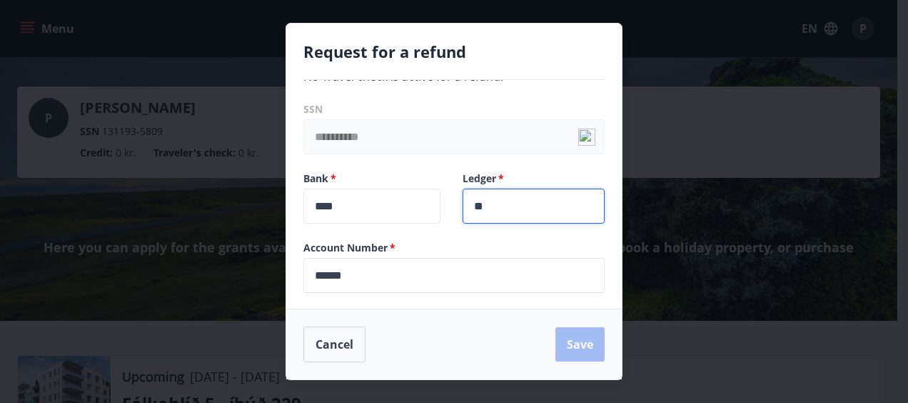
click at [573, 348] on div "Cancel Save" at bounding box center [453, 344] width 301 height 36
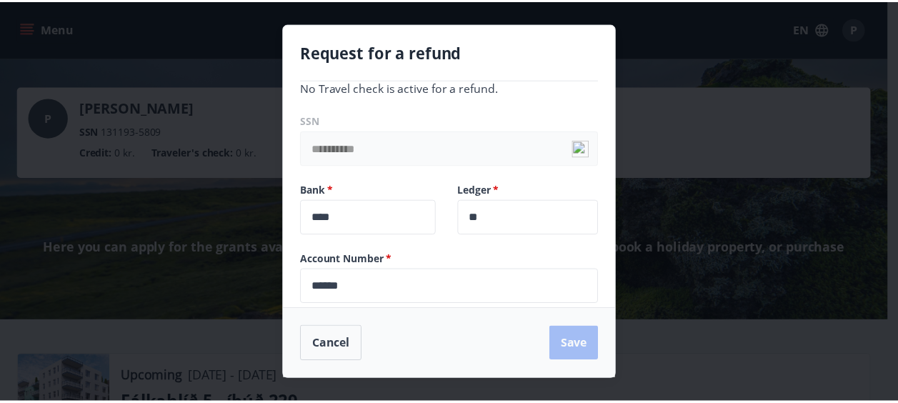
scroll to position [0, 0]
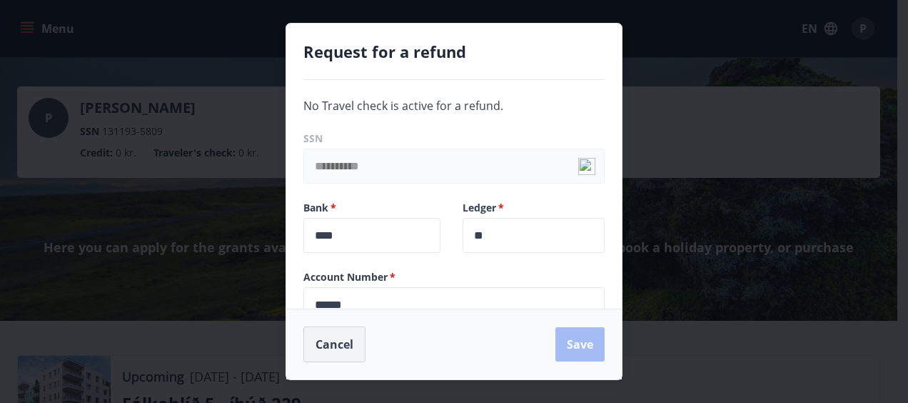
click at [331, 328] on button "Cancel" at bounding box center [334, 344] width 62 height 36
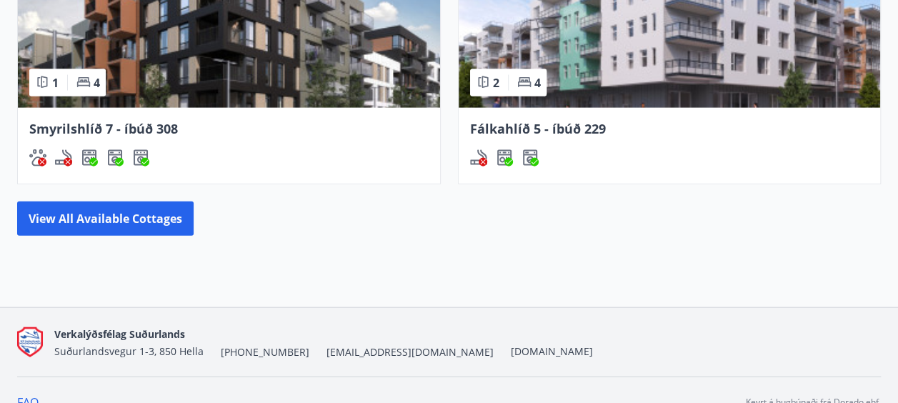
scroll to position [1538, 0]
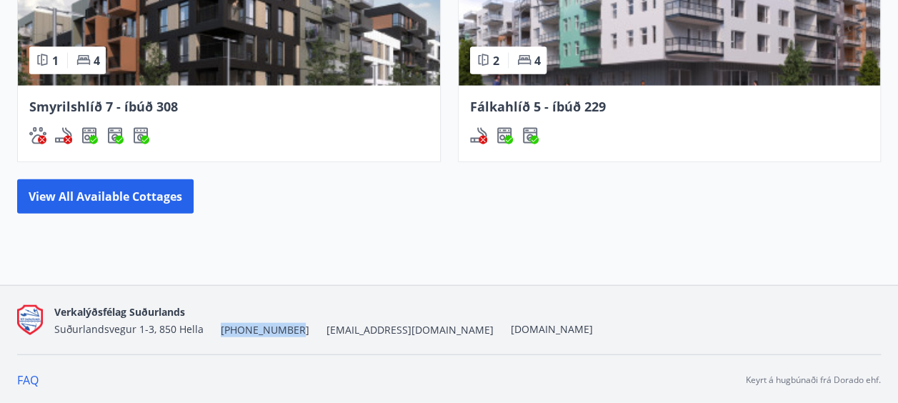
drag, startPoint x: 217, startPoint y: 328, endPoint x: 288, endPoint y: 330, distance: 70.7
click at [288, 330] on div "Verkalýðsfélag Suðurlands Suðurlandsvegur 1-3, 850 Hella [PHONE_NUMBER] [EMAIL_…" at bounding box center [323, 320] width 538 height 34
click at [581, 328] on nav "Verkalýðsfélag Suðurlands Suðurlandsvegur 1-3, 850 Hella [PHONE_NUMBER] [EMAIL_…" at bounding box center [448, 320] width 863 height 34
click at [26, 376] on link "FAQ" at bounding box center [27, 380] width 21 height 16
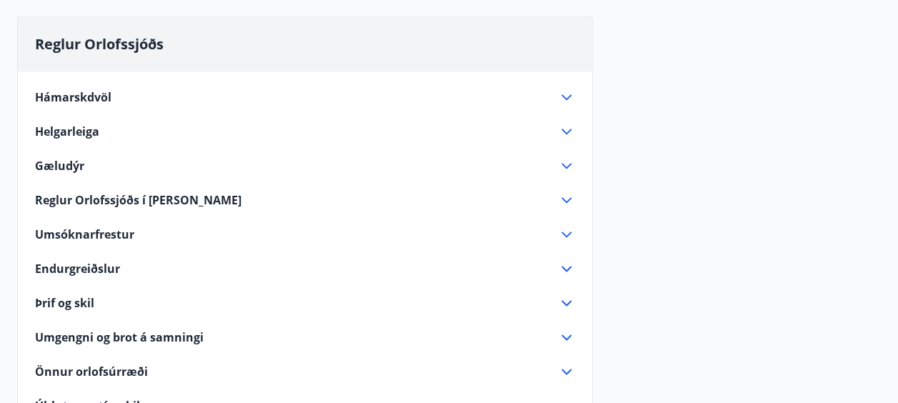
scroll to position [777, 0]
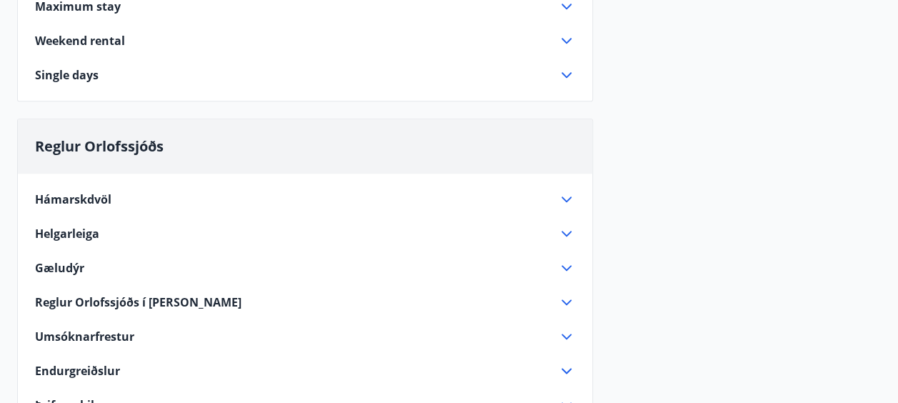
click at [48, 192] on span "Hámarskdvöl" at bounding box center [73, 199] width 76 height 16
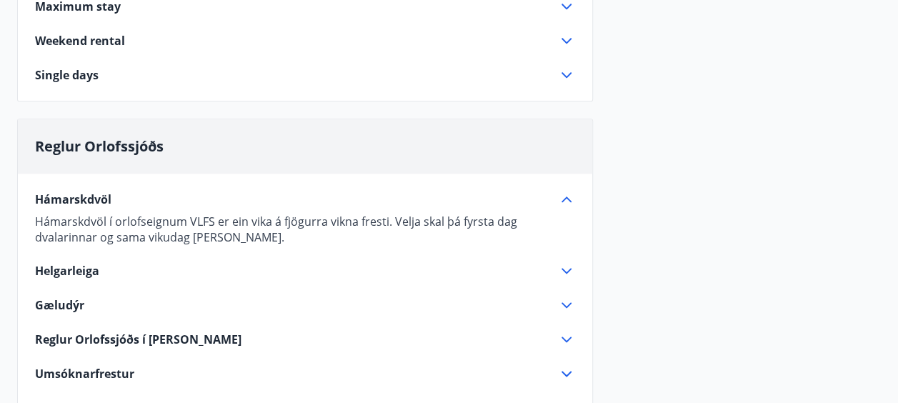
click at [104, 267] on div "Helgarleiga" at bounding box center [296, 271] width 523 height 16
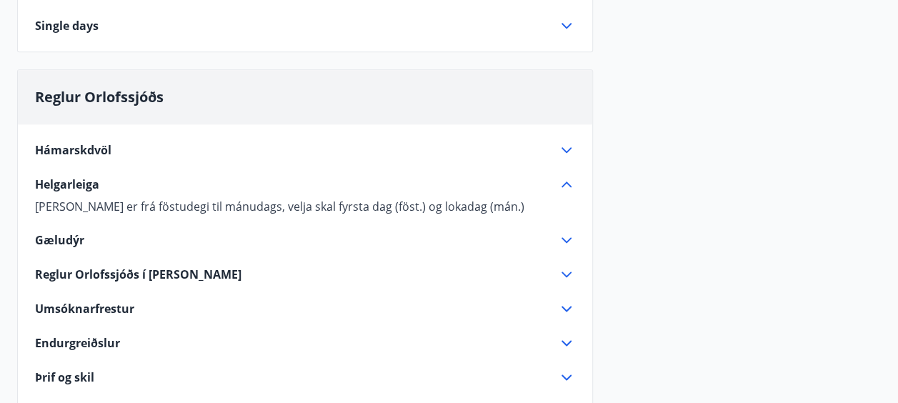
scroll to position [848, 0]
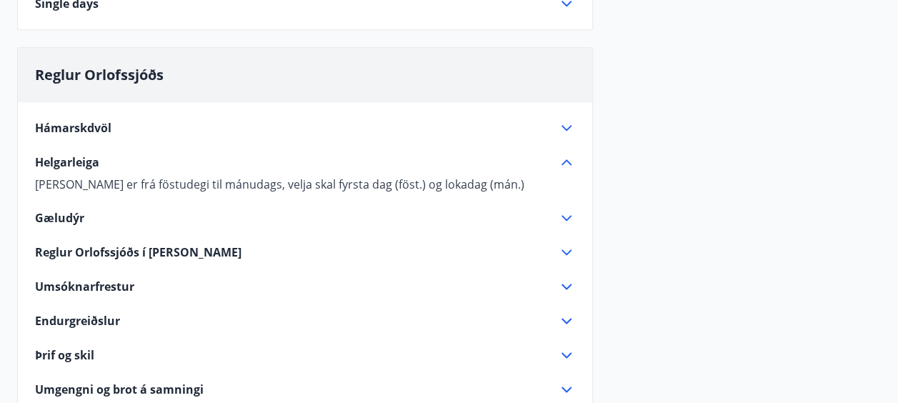
click at [80, 222] on span "Gæludýr" at bounding box center [59, 218] width 49 height 16
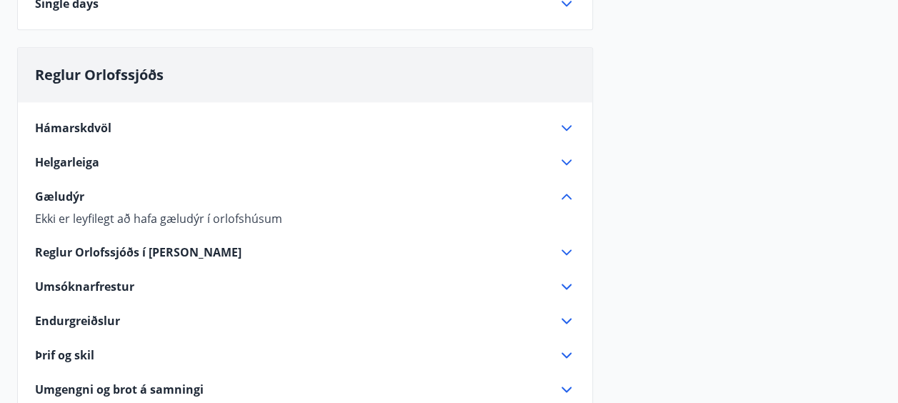
click at [76, 218] on p "Ekki er leyfilegt að hafa gæludýr í orlofshúsum" at bounding box center [305, 219] width 540 height 16
click at [70, 244] on span "Reglur Orlofssjóðs í [PERSON_NAME]" at bounding box center [138, 252] width 206 height 16
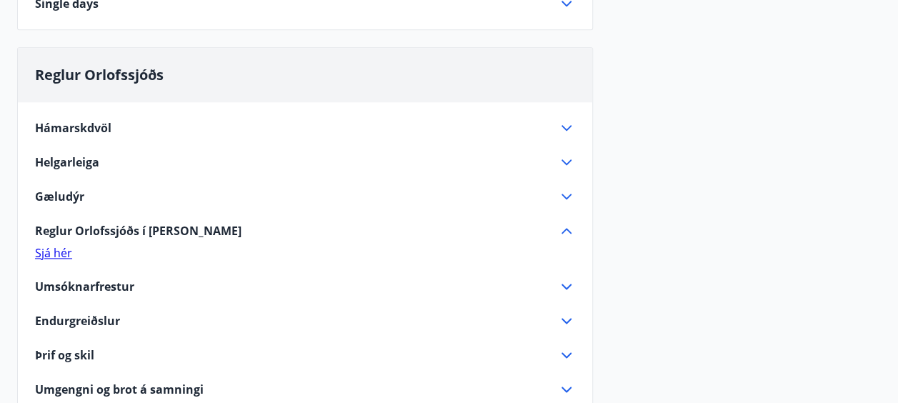
click at [62, 280] on span "Umsóknarfrestur" at bounding box center [84, 286] width 99 height 16
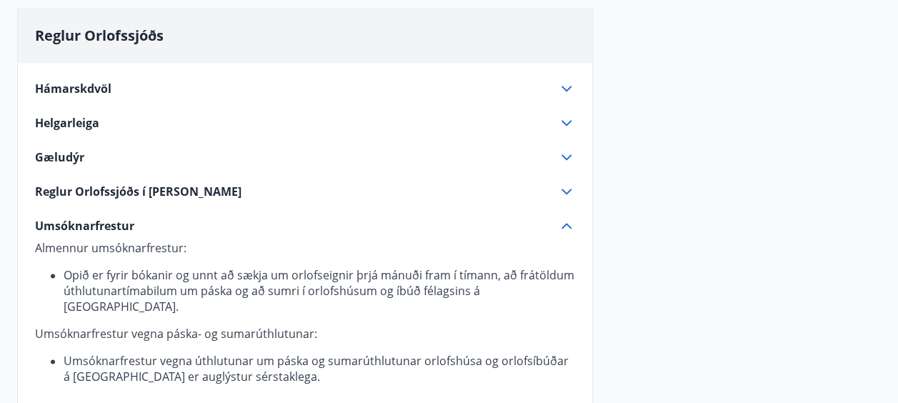
scroll to position [920, 0]
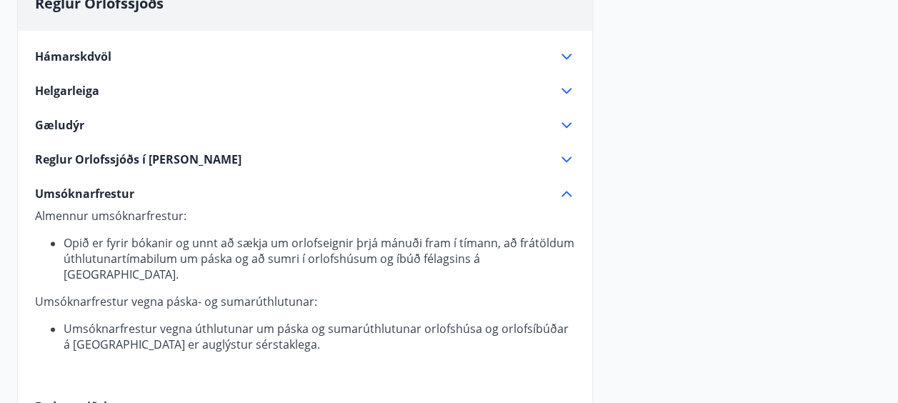
click at [58, 156] on span "Reglur Orlofssjóðs í [PERSON_NAME]" at bounding box center [138, 159] width 206 height 16
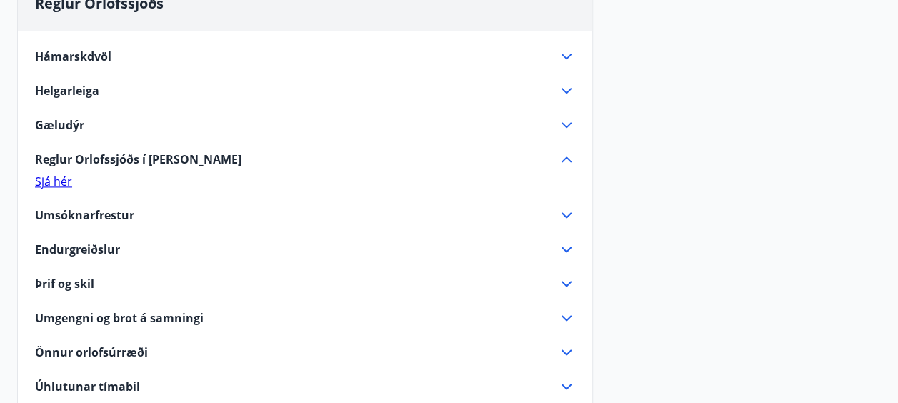
click at [54, 181] on link "Sjá hér" at bounding box center [53, 182] width 37 height 16
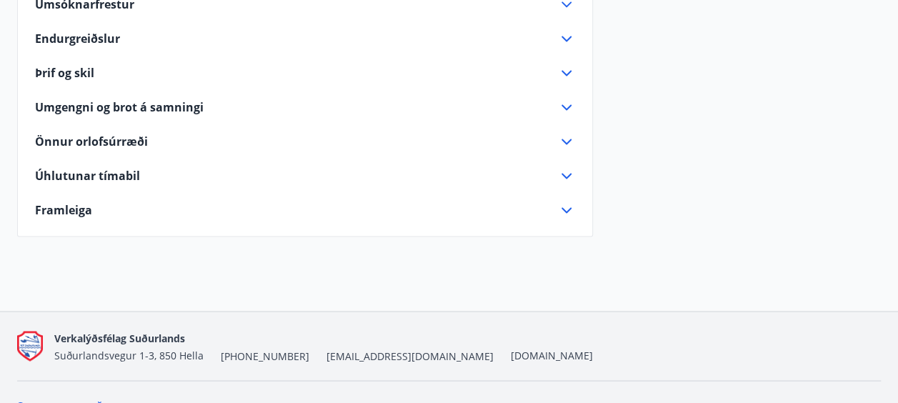
scroll to position [1134, 0]
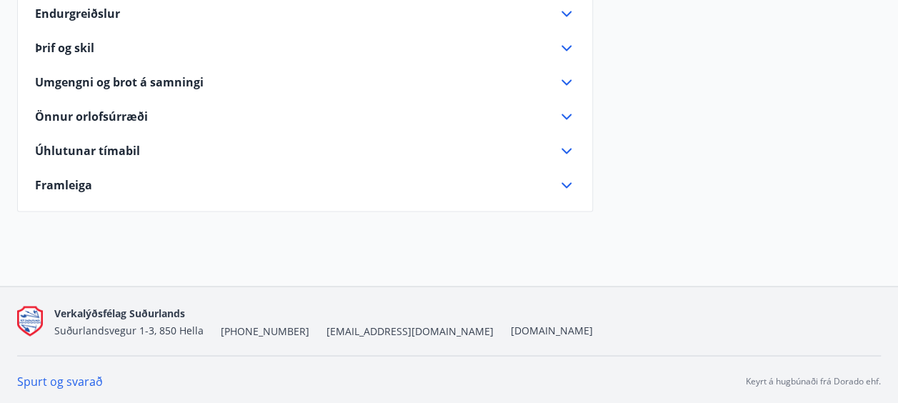
click at [89, 187] on span "Framleiga" at bounding box center [63, 185] width 57 height 16
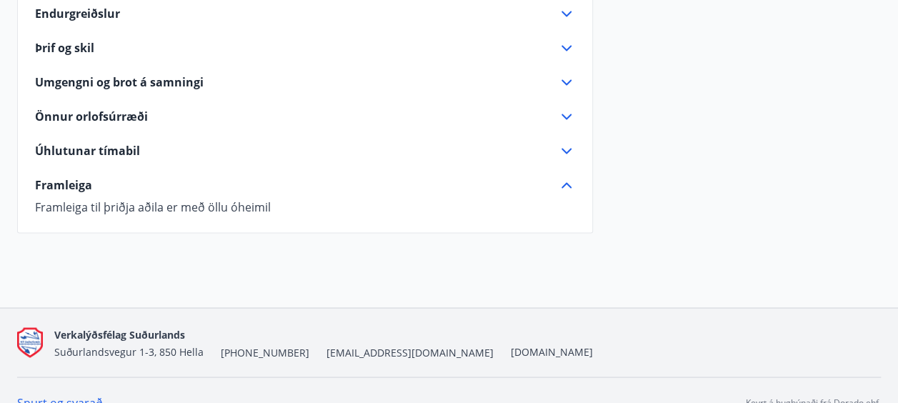
click at [103, 162] on div "Hámarskdvöl Hámarskdvöl í orlofseignum VLFS er ein vika á fjögurra vikna fresti…" at bounding box center [305, 15] width 574 height 398
click at [107, 145] on span "Úhlutunar tímabil" at bounding box center [87, 151] width 105 height 16
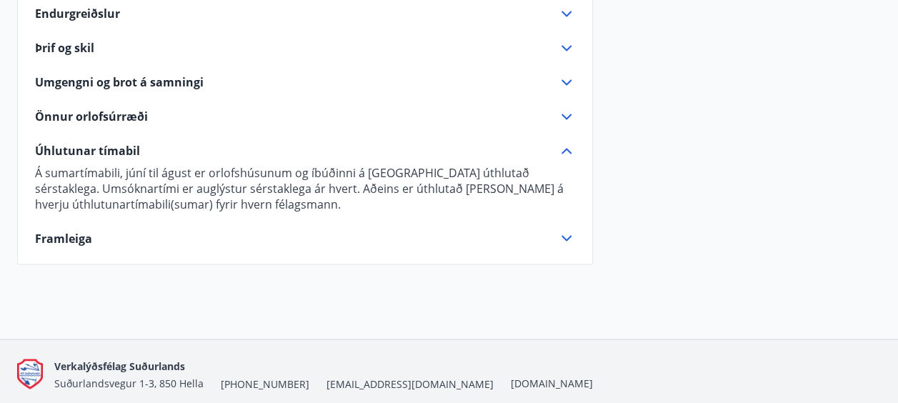
click at [106, 114] on span "Önnur orlofsúrræði" at bounding box center [91, 117] width 113 height 16
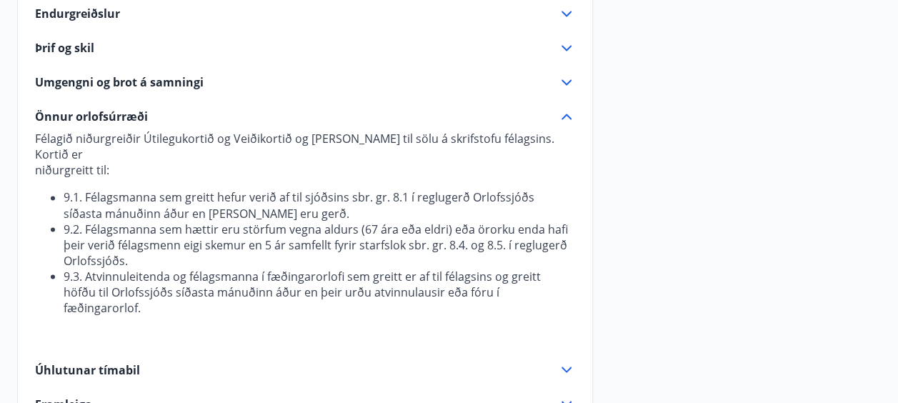
click at [161, 84] on span "Umgengni og brot á samningi" at bounding box center [119, 82] width 169 height 16
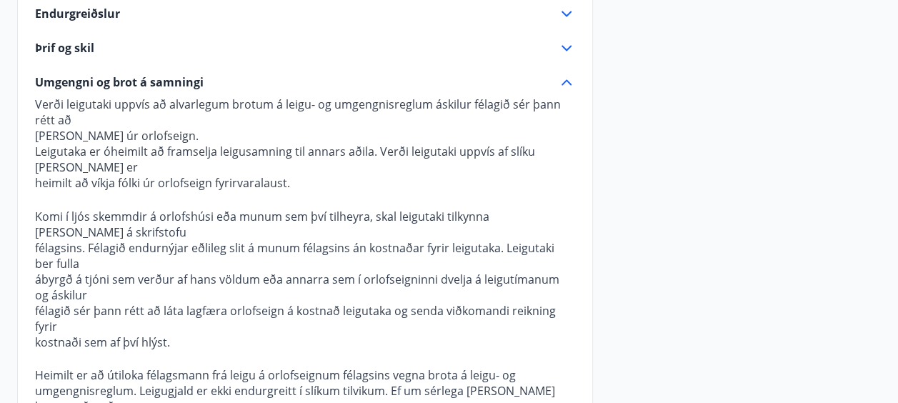
click at [84, 54] on div "Þrif og skil" at bounding box center [305, 47] width 540 height 17
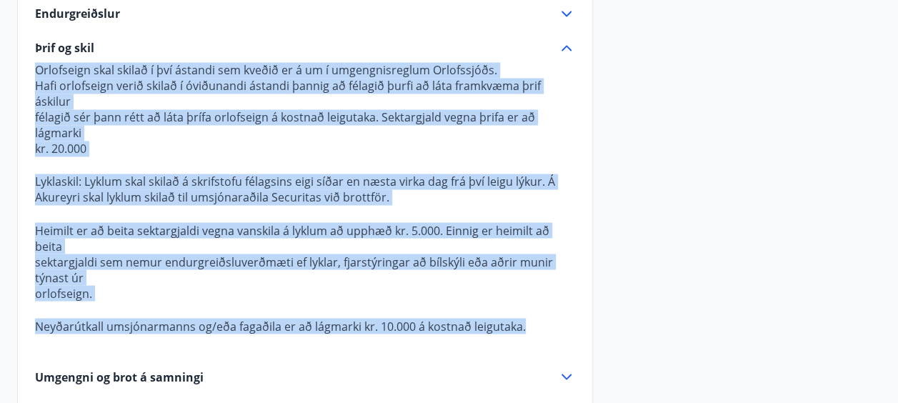
drag, startPoint x: 37, startPoint y: 71, endPoint x: 521, endPoint y: 308, distance: 539.3
click at [521, 308] on p "Orlofseign skal skilað í því ástandi sem kveðið er á um í umgengnisreglum Orlof…" at bounding box center [305, 206] width 540 height 288
copy p "Orlofseign skal skilað í því ástandi sem kveðið er á um í umgengnisreglum Orlof…"
